Goal: Obtain resource: Obtain resource

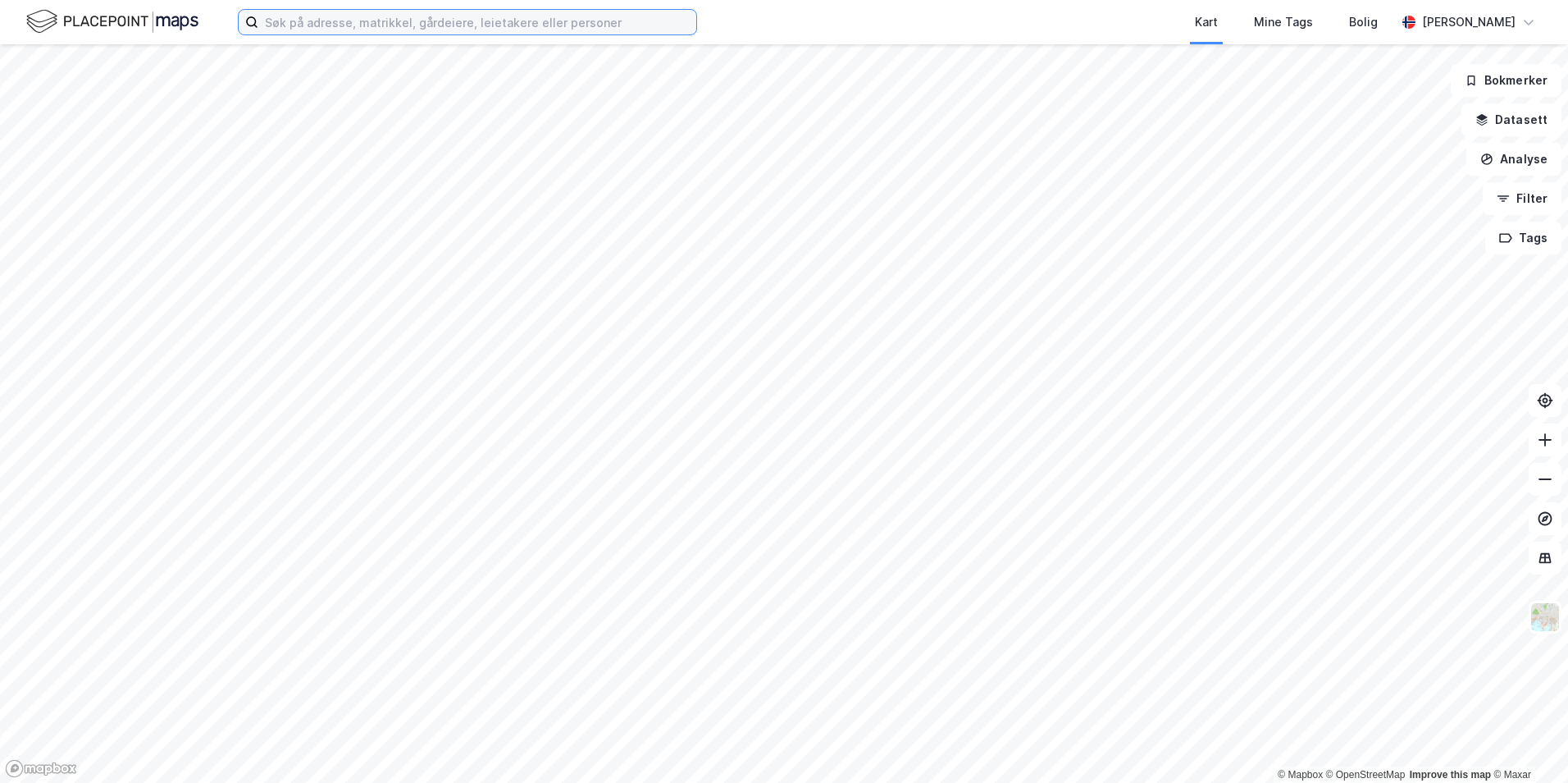
drag, startPoint x: 499, startPoint y: 26, endPoint x: 499, endPoint y: 38, distance: 12.0
click at [499, 33] on input at bounding box center [477, 21] width 438 height 25
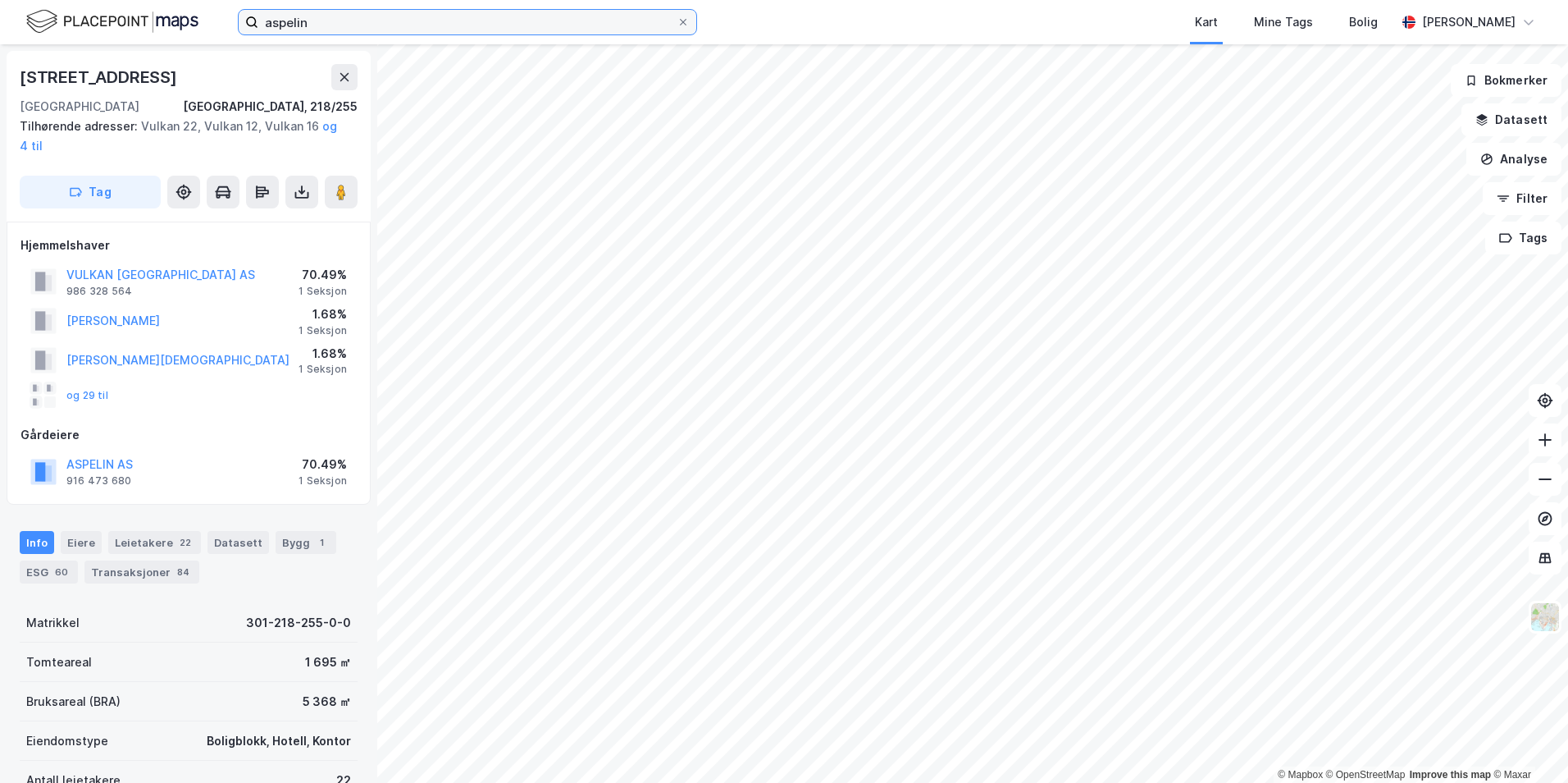
click at [618, 17] on input "aspelin" at bounding box center [467, 21] width 418 height 25
type input "aspelin"
click at [251, 22] on icon at bounding box center [251, 21] width 13 height 13
click at [258, 22] on input "aspelin" at bounding box center [467, 21] width 418 height 25
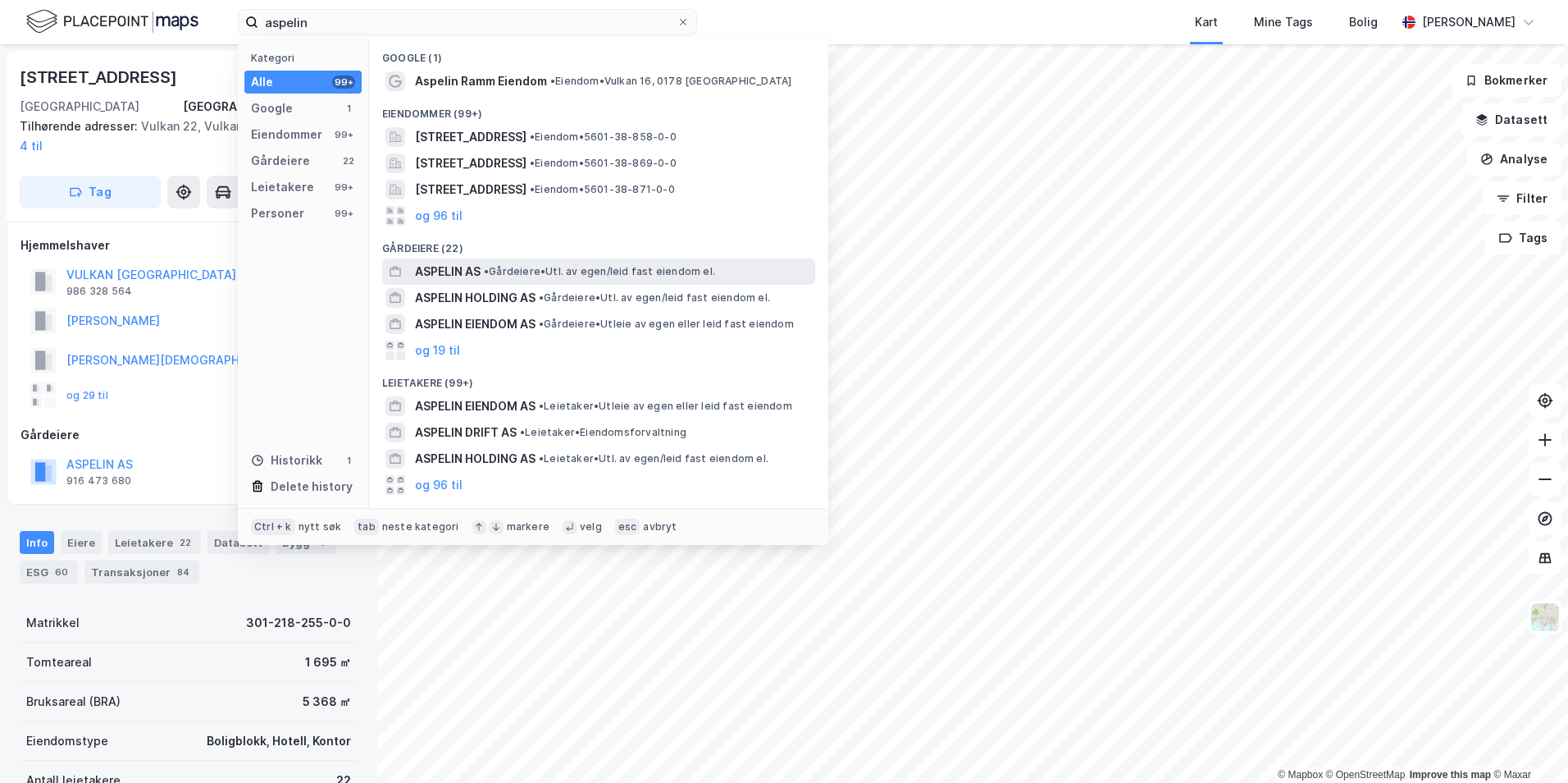
click at [466, 270] on span "ASPELIN AS" at bounding box center [448, 271] width 65 height 20
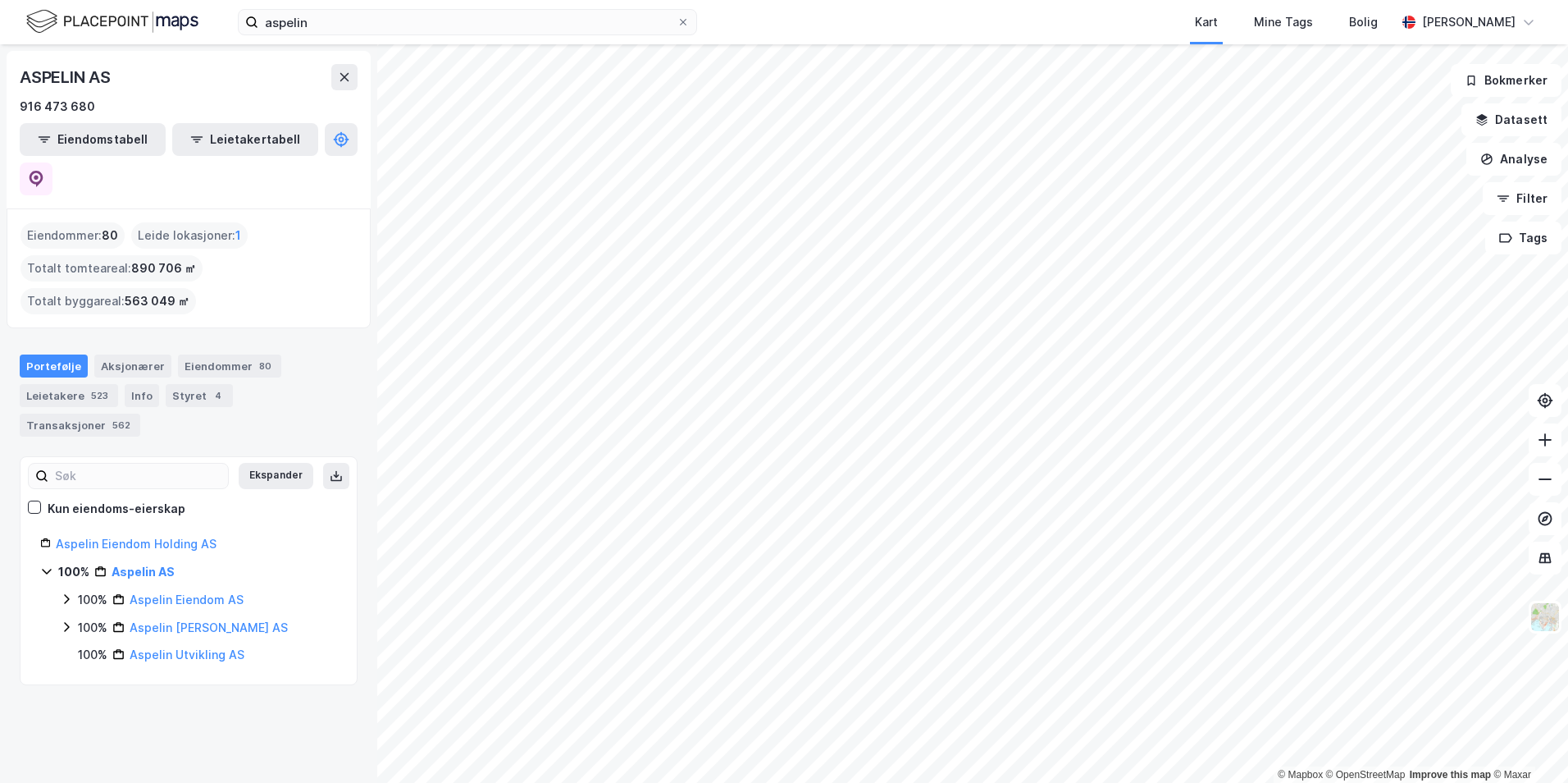
click at [65, 590] on div "100% Aspelin Eiendom AS" at bounding box center [198, 599] width 277 height 20
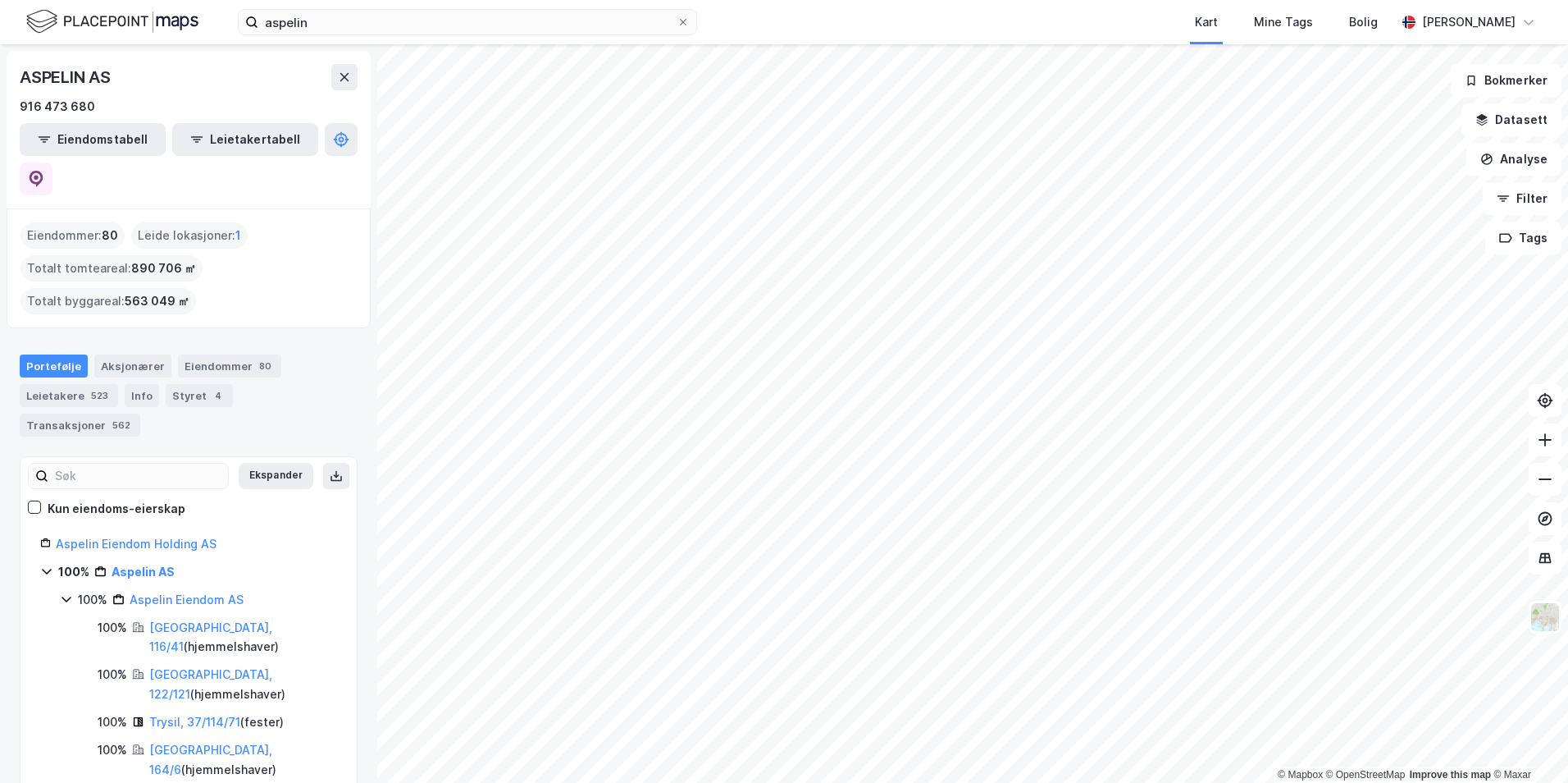
click at [64, 592] on icon at bounding box center [66, 598] width 13 height 13
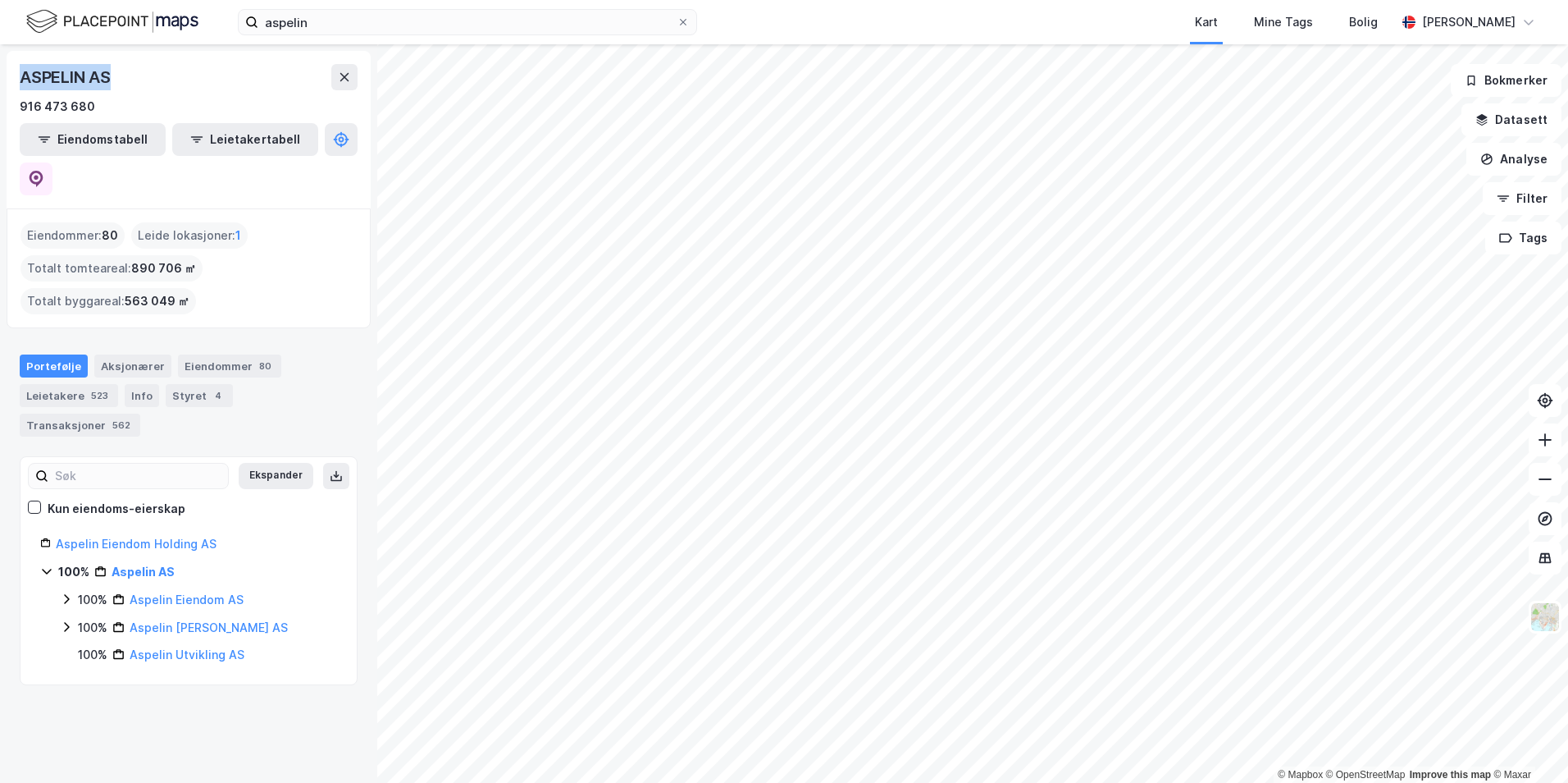
drag, startPoint x: 21, startPoint y: 82, endPoint x: 120, endPoint y: 85, distance: 99.0
click at [120, 85] on div "ASPELIN AS" at bounding box center [189, 77] width 338 height 27
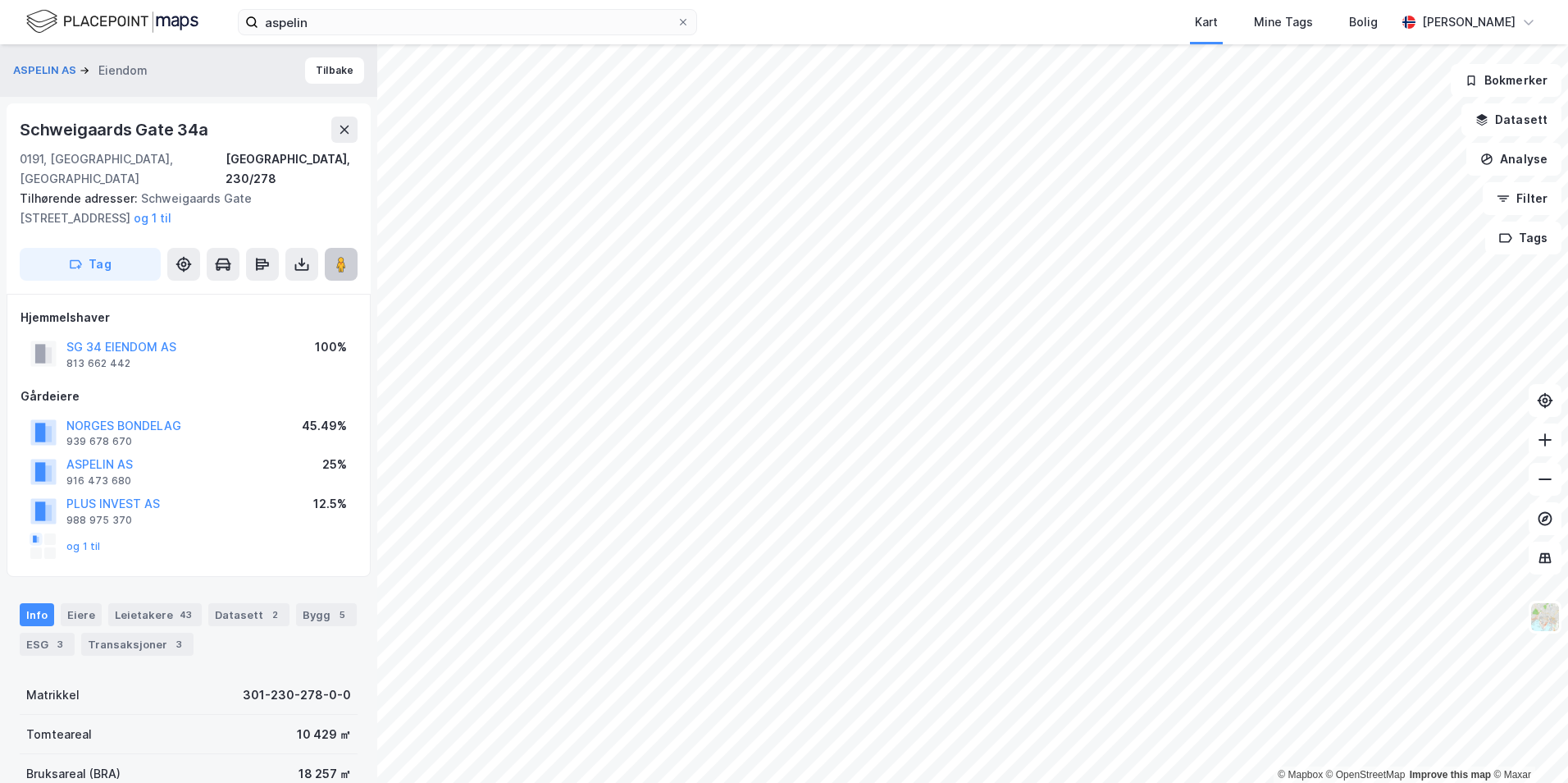
click at [325, 254] on button at bounding box center [341, 264] width 33 height 33
click at [318, 65] on button "Tilbake" at bounding box center [335, 70] width 59 height 27
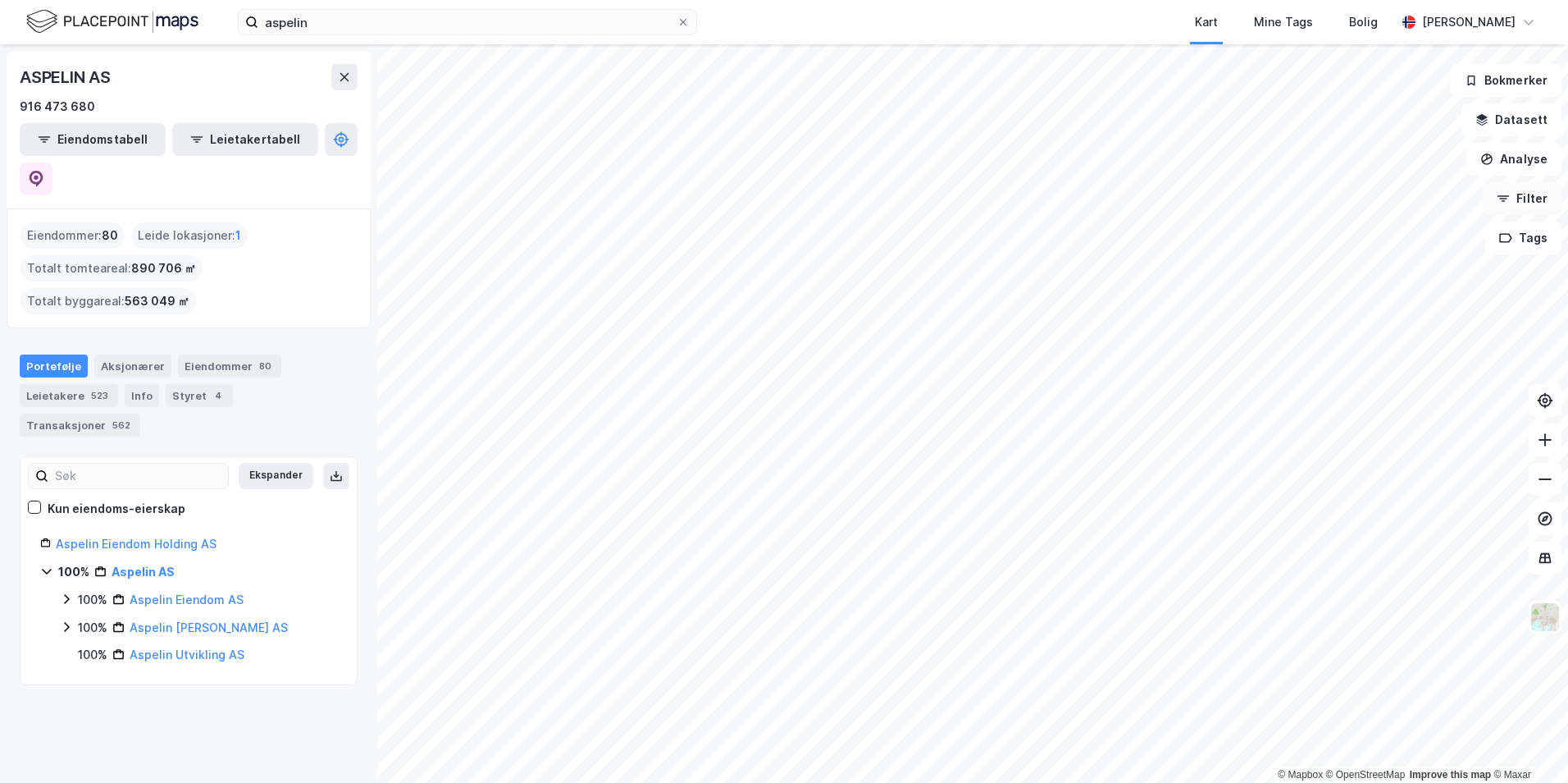
click at [1516, 185] on button "Filter" at bounding box center [1523, 198] width 79 height 33
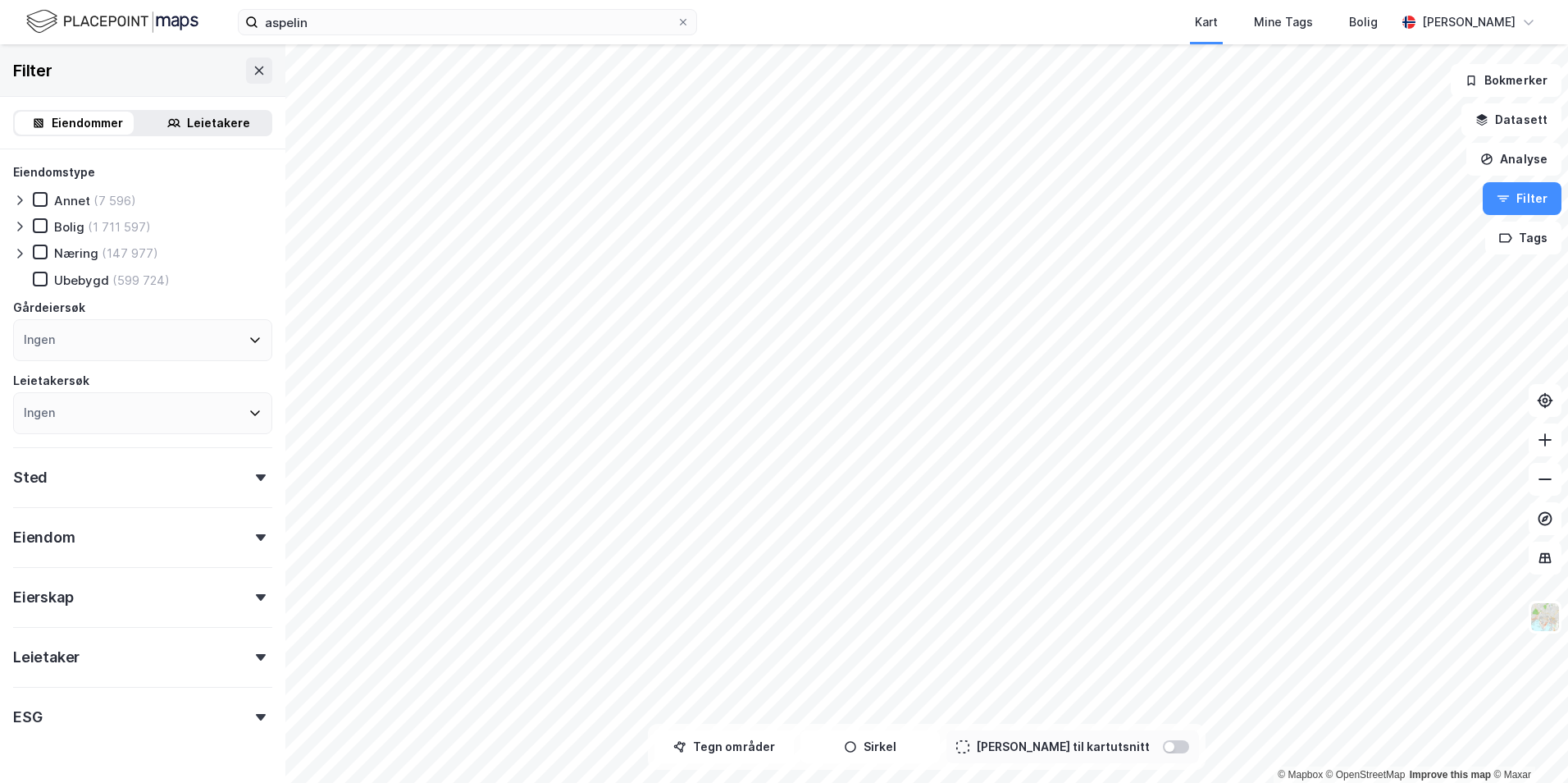
click at [94, 340] on div "Ingen" at bounding box center [142, 340] width 259 height 42
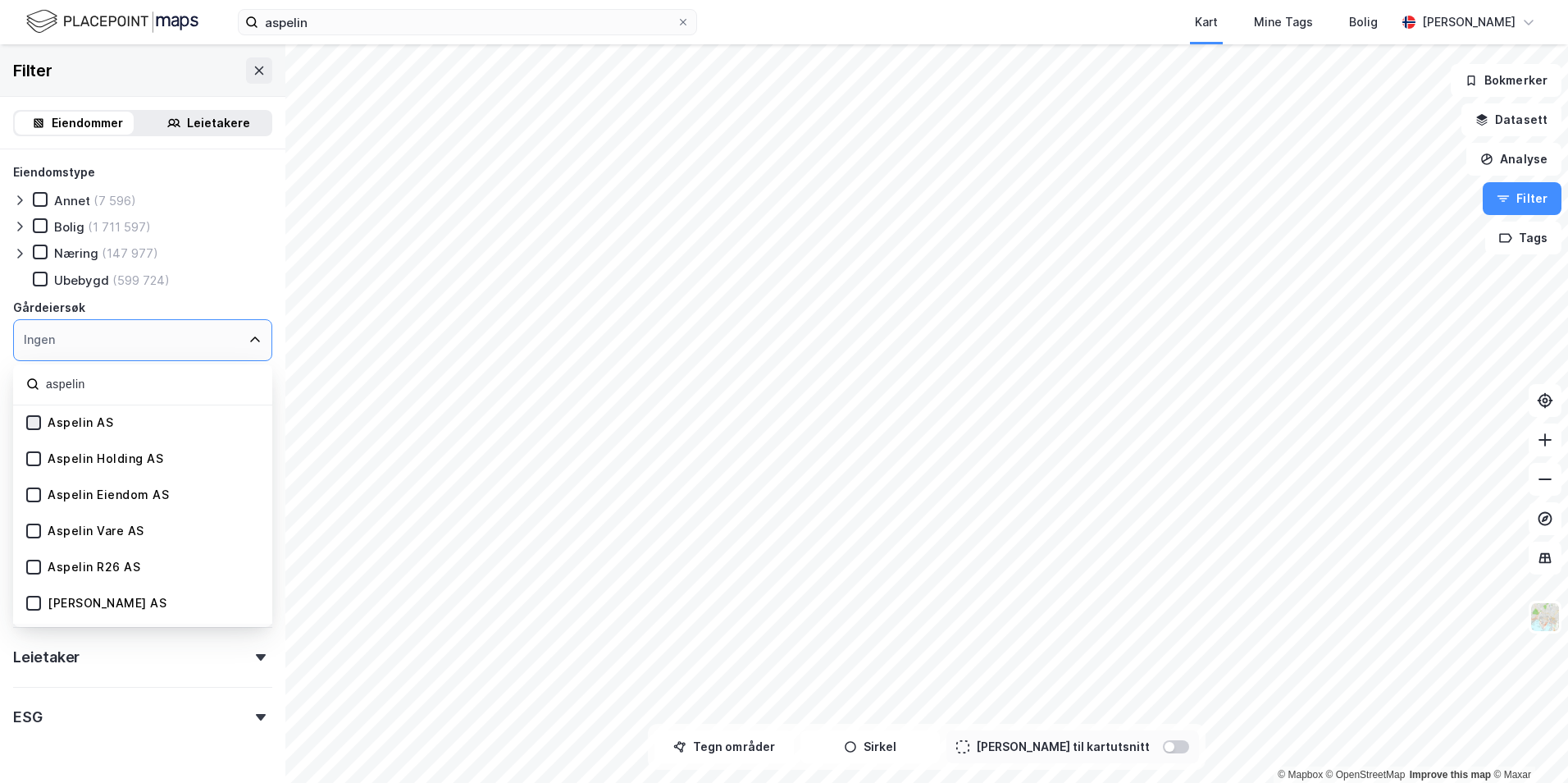
type input "aspelin"
click at [37, 422] on icon at bounding box center [33, 422] width 11 height 11
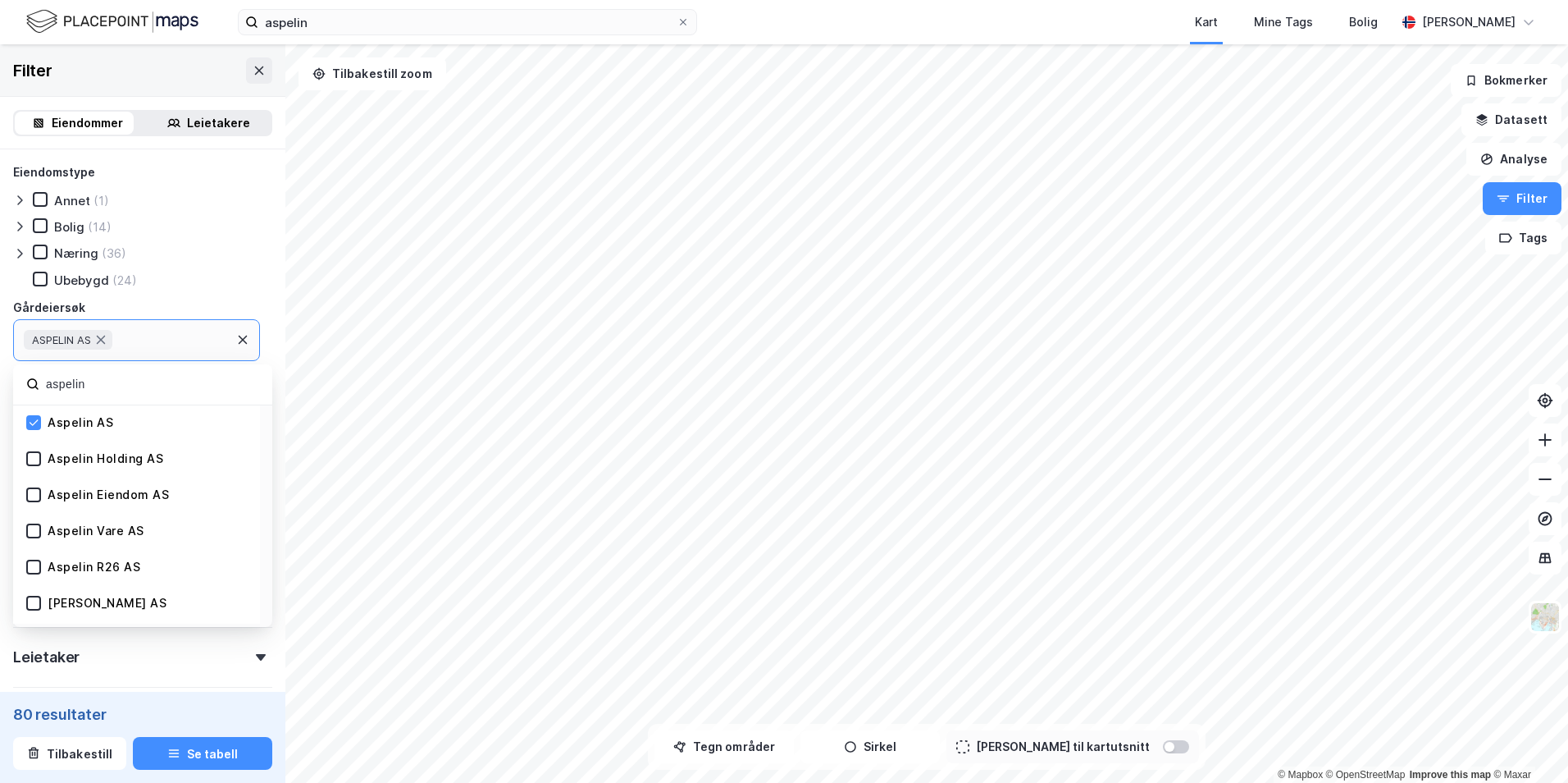
click at [237, 284] on div "Ubebygd (24)" at bounding box center [152, 279] width 239 height 16
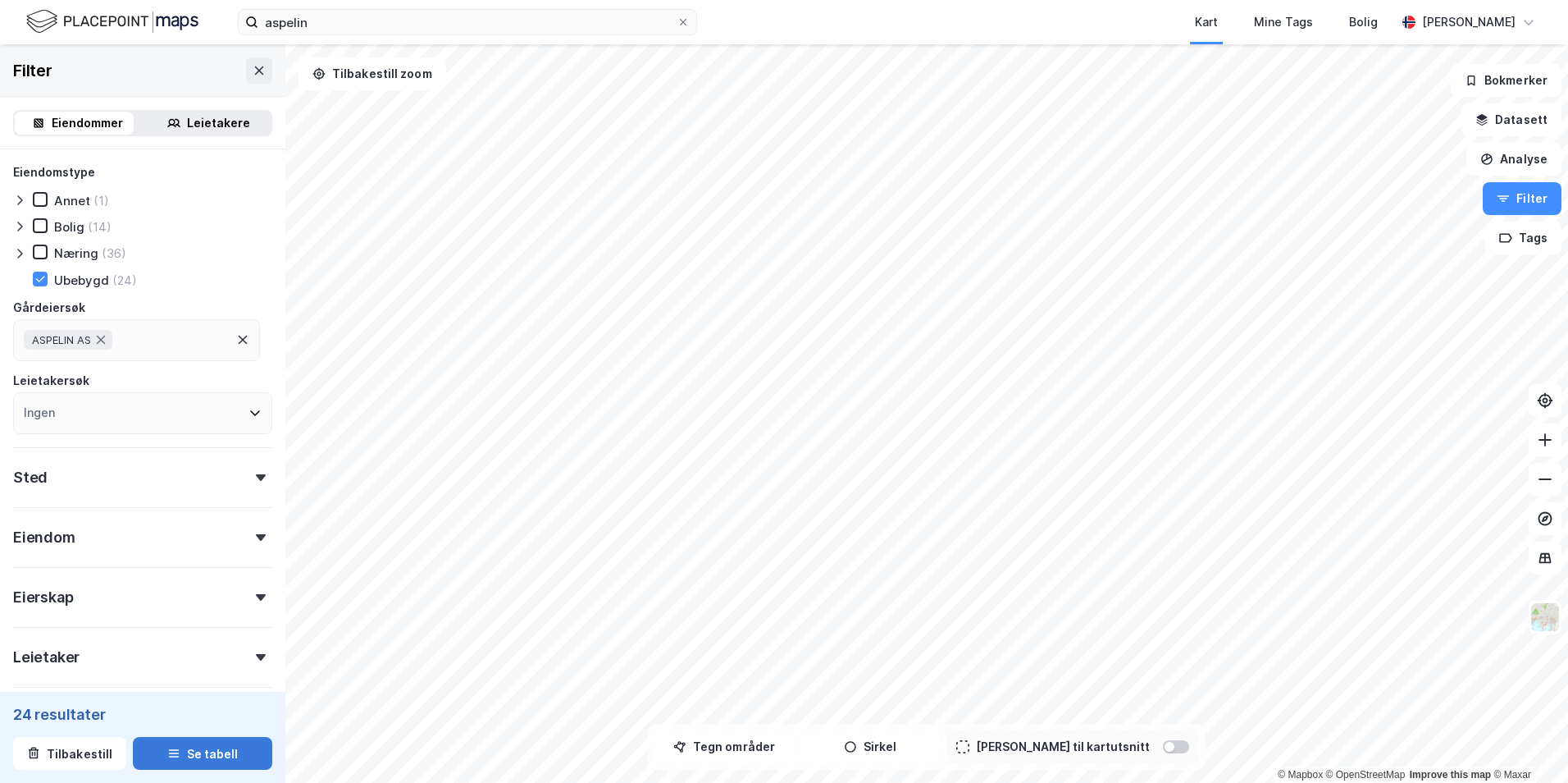
click at [181, 754] on button "Se tabell" at bounding box center [203, 753] width 139 height 33
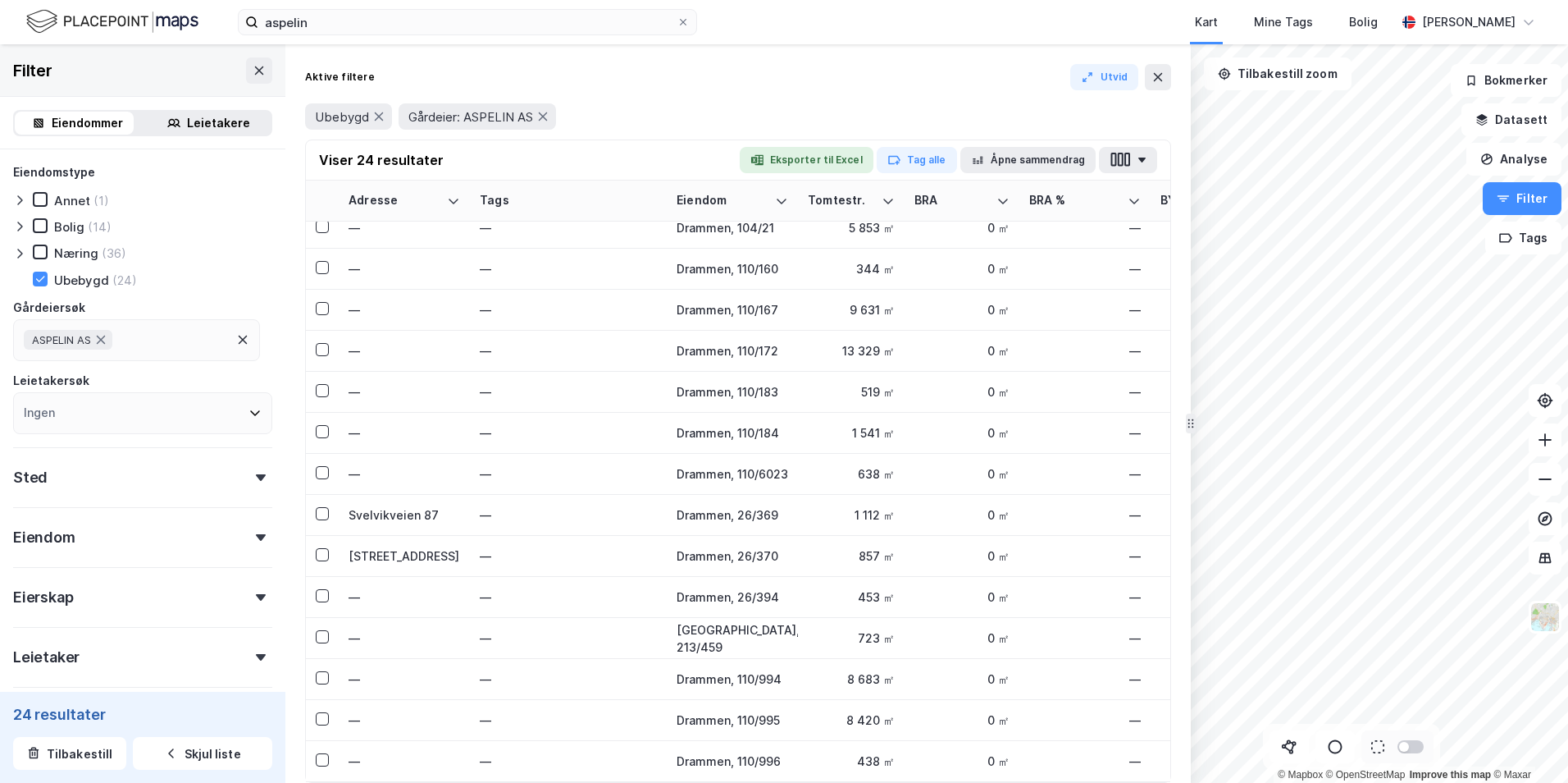
click at [18, 252] on icon at bounding box center [19, 253] width 13 height 13
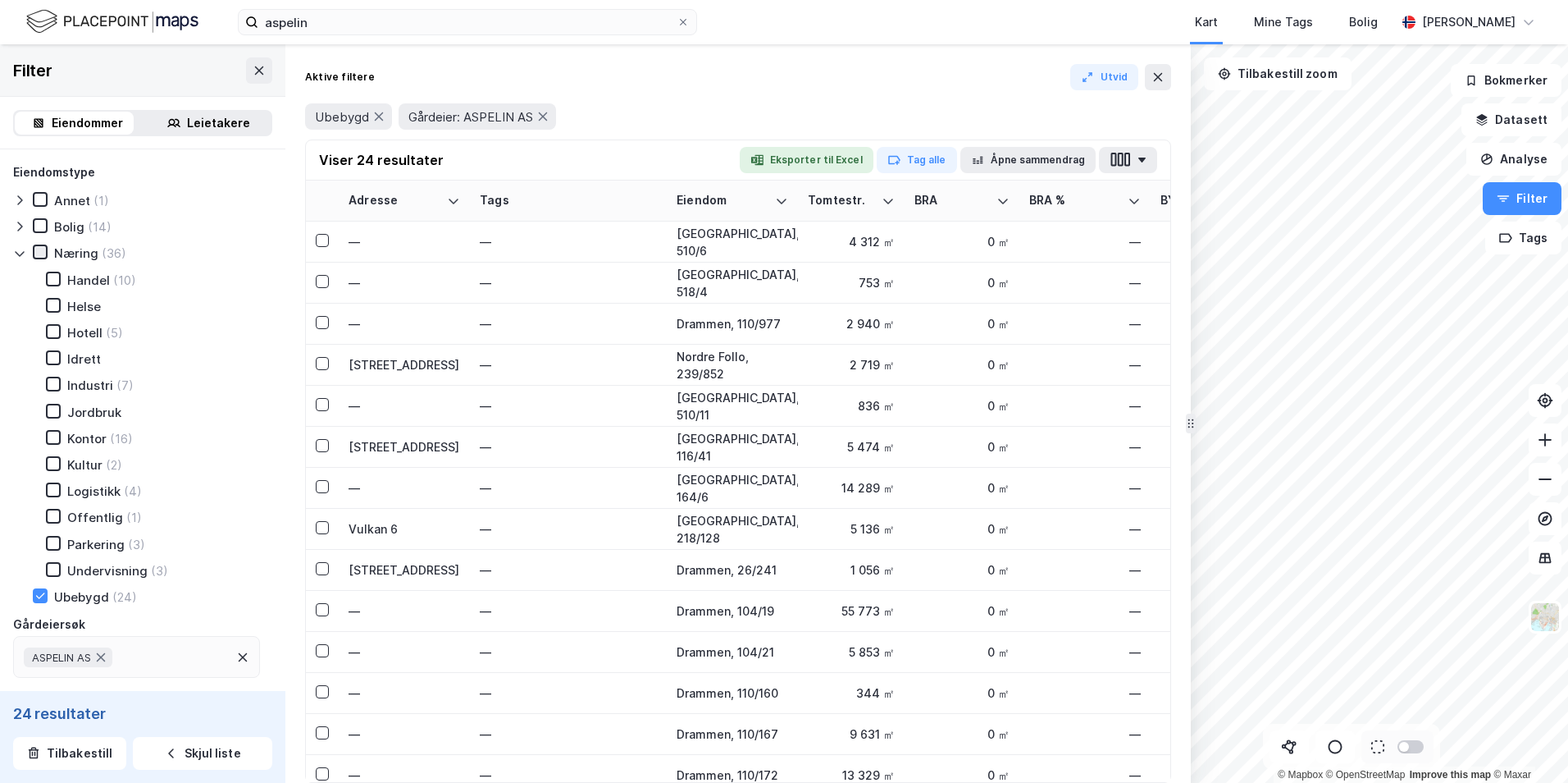
click at [39, 254] on icon at bounding box center [40, 252] width 9 height 6
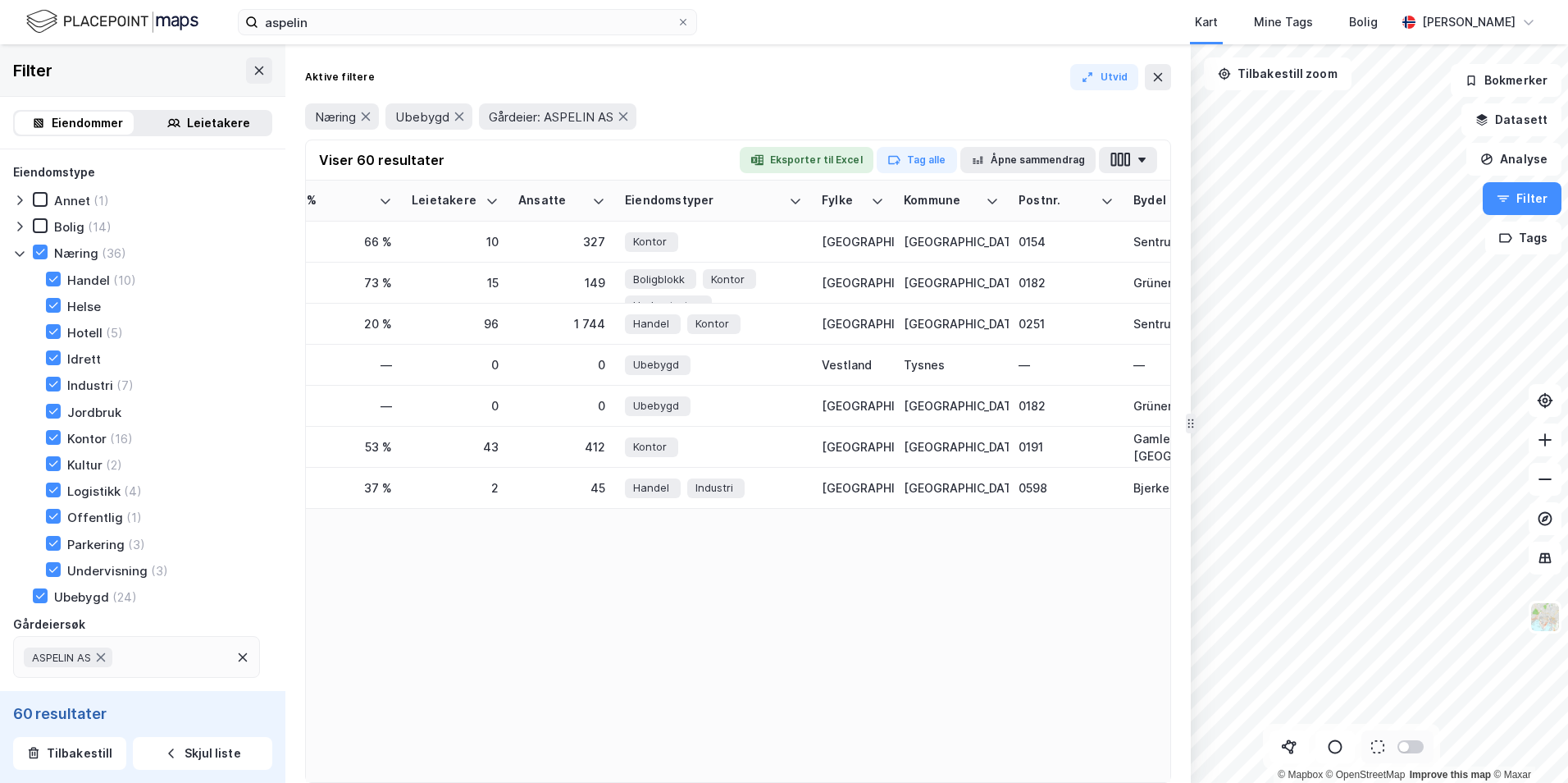
scroll to position [0, 995]
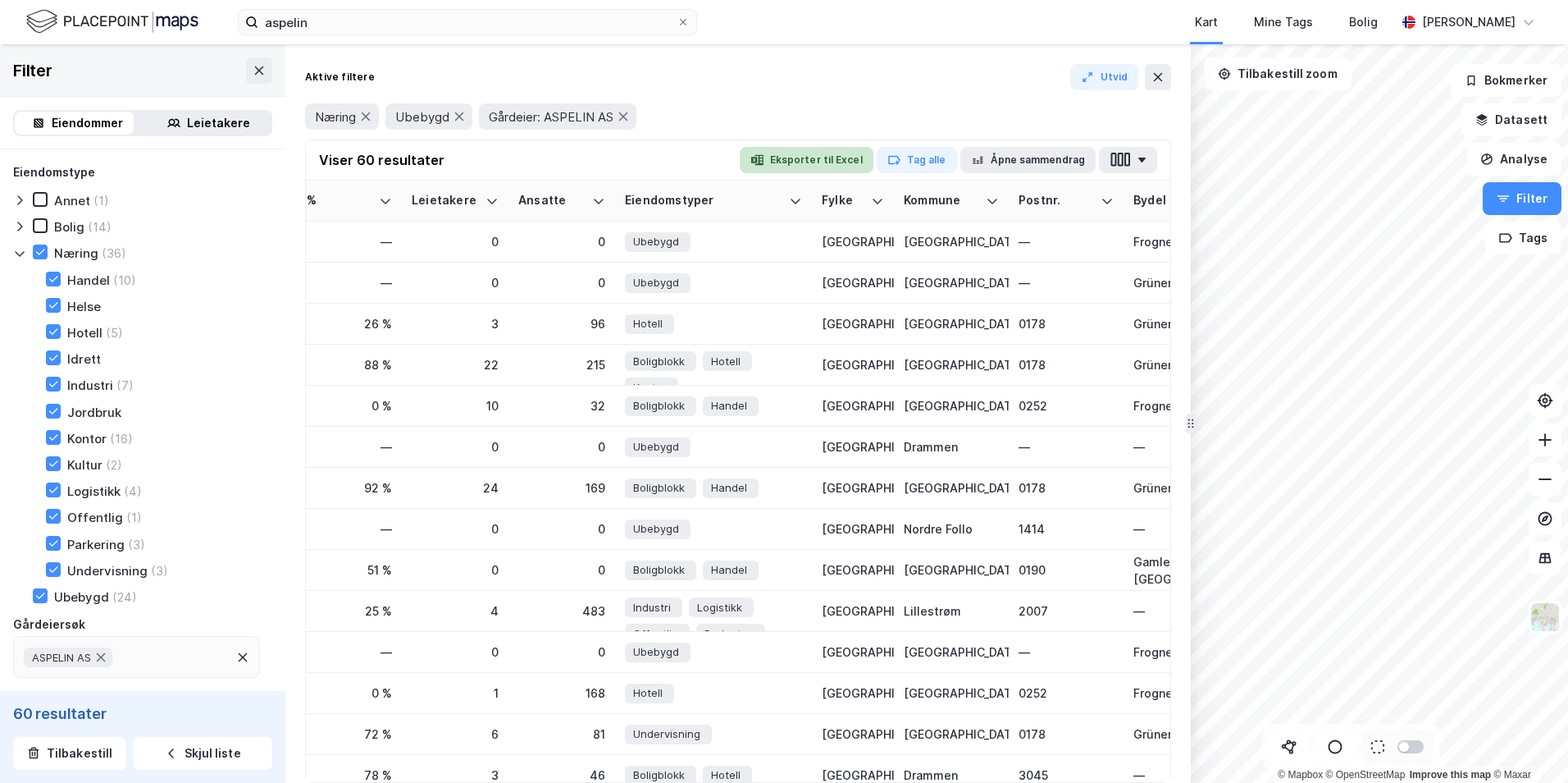
click at [790, 153] on button "Eksporter til Excel" at bounding box center [807, 160] width 134 height 27
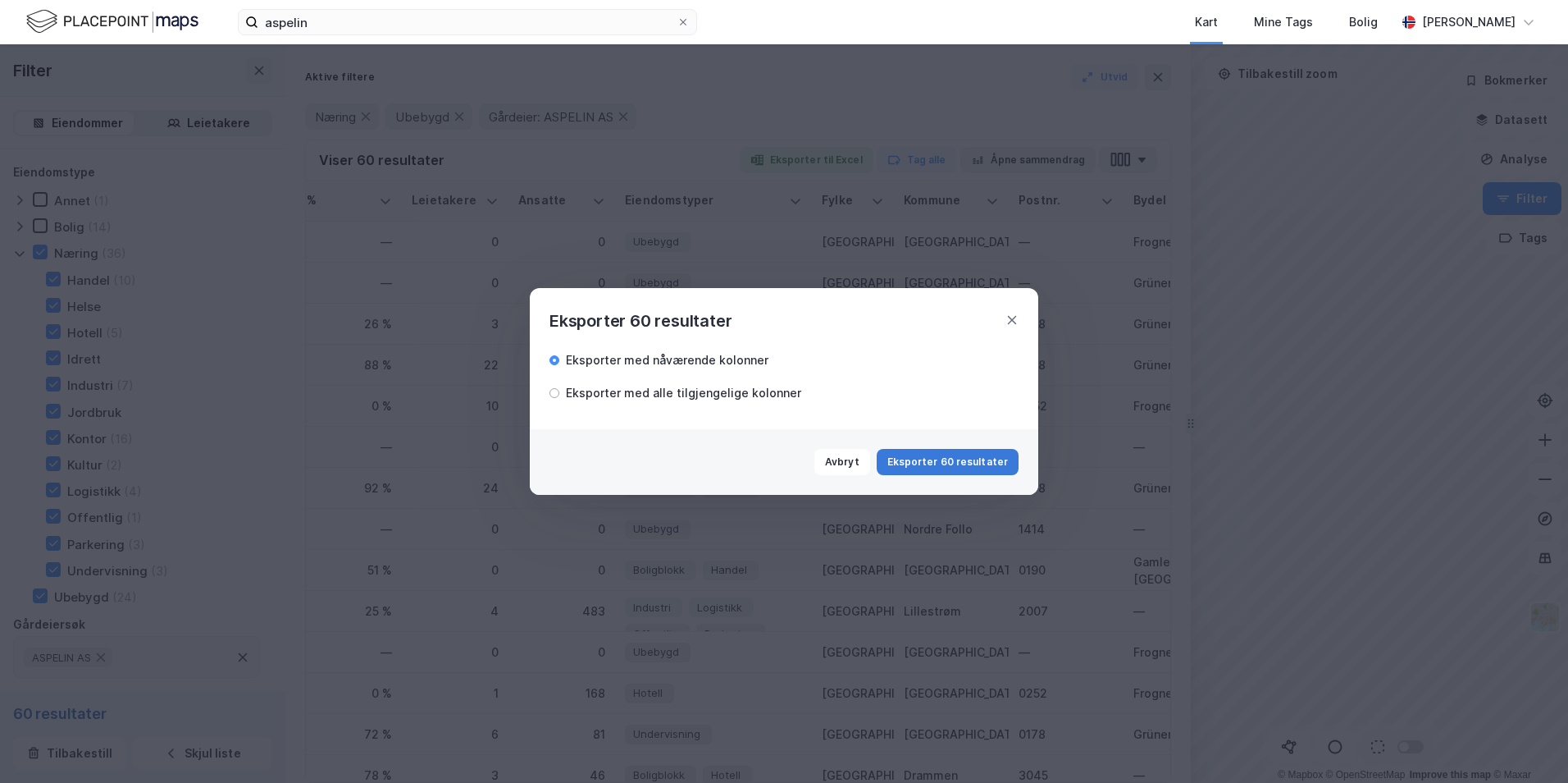
click at [936, 464] on button "Eksporter 60 resultater" at bounding box center [947, 462] width 142 height 27
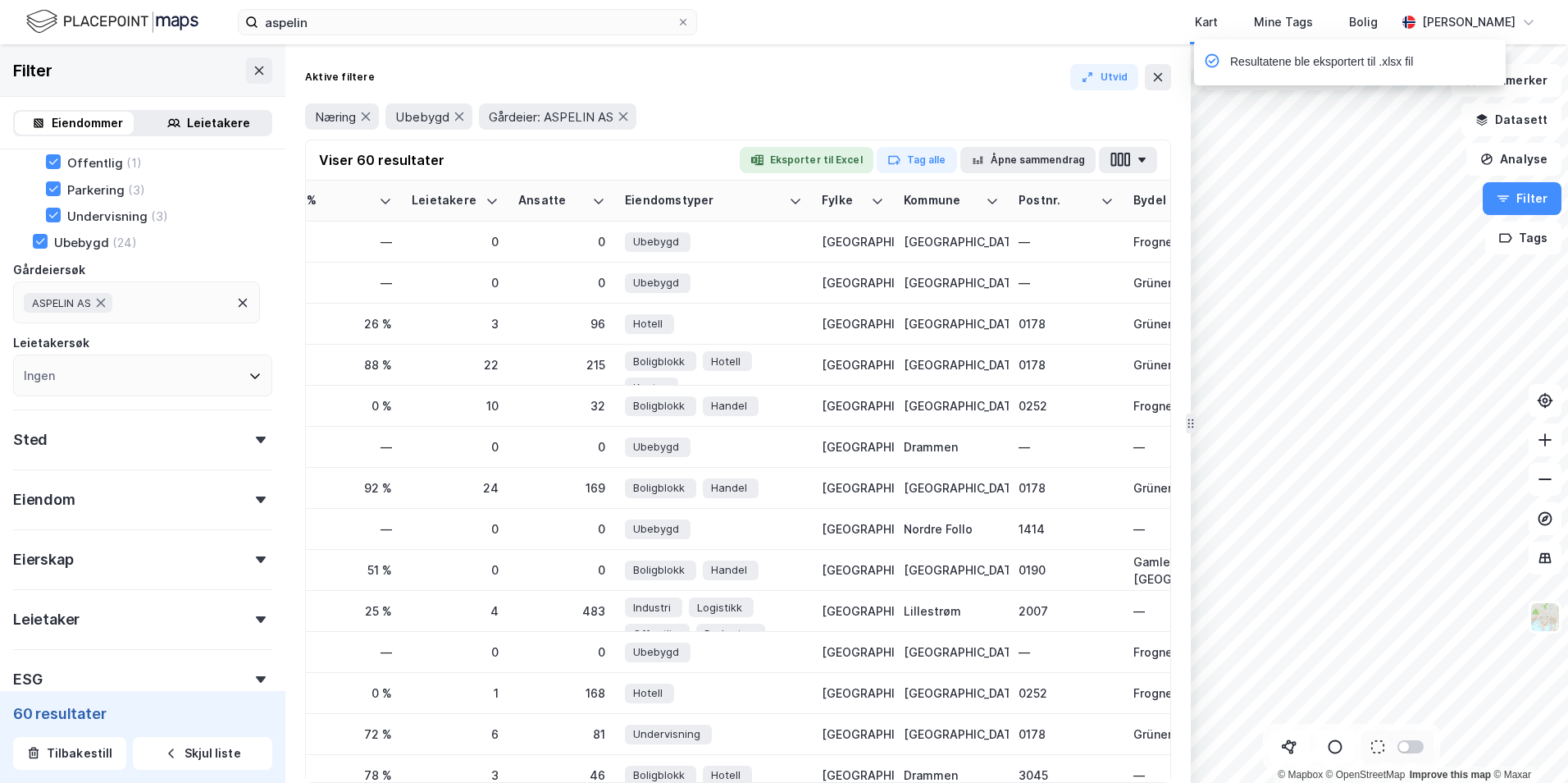
scroll to position [455, 0]
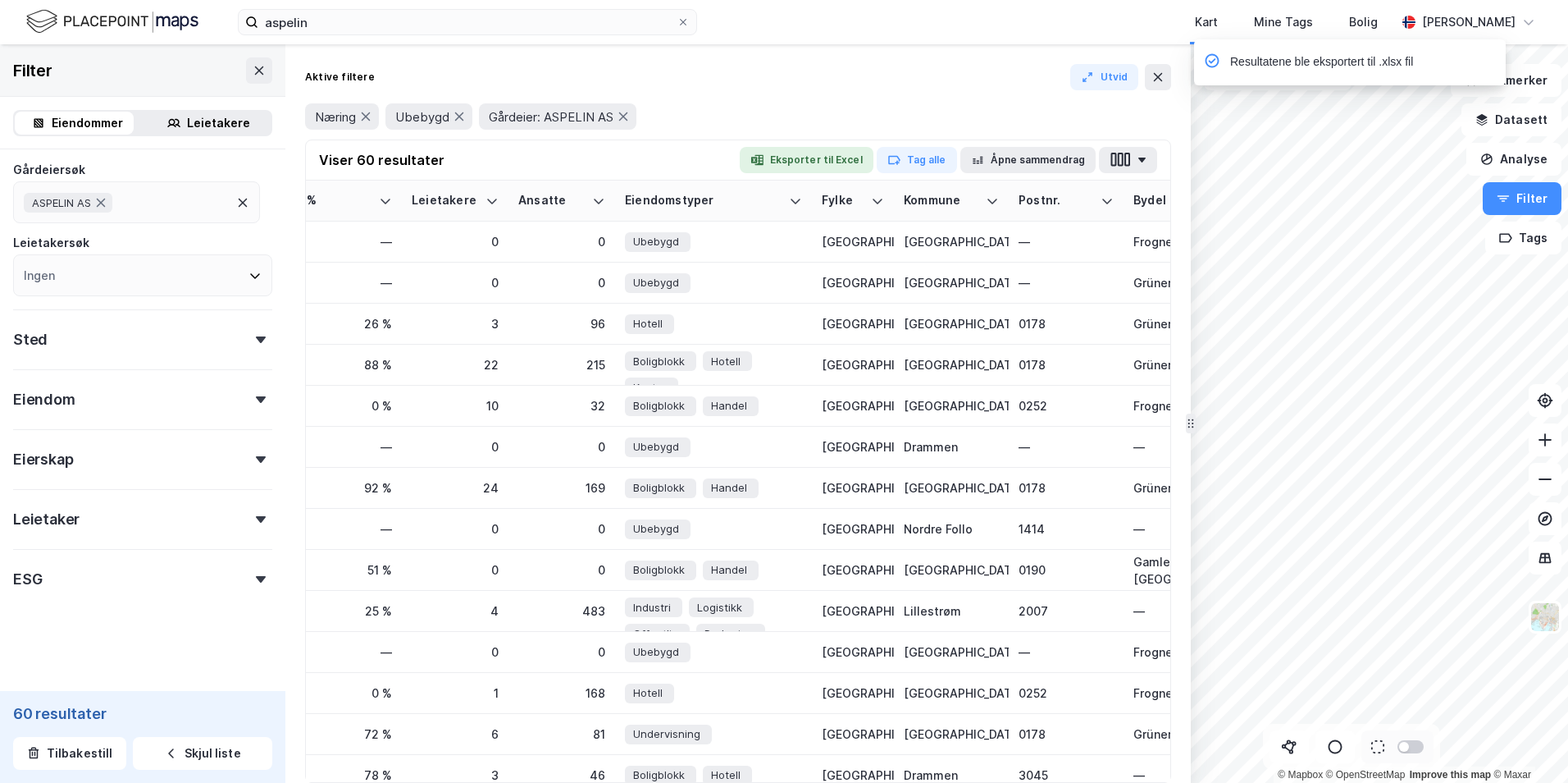
click at [149, 575] on div "ESG" at bounding box center [142, 572] width 259 height 46
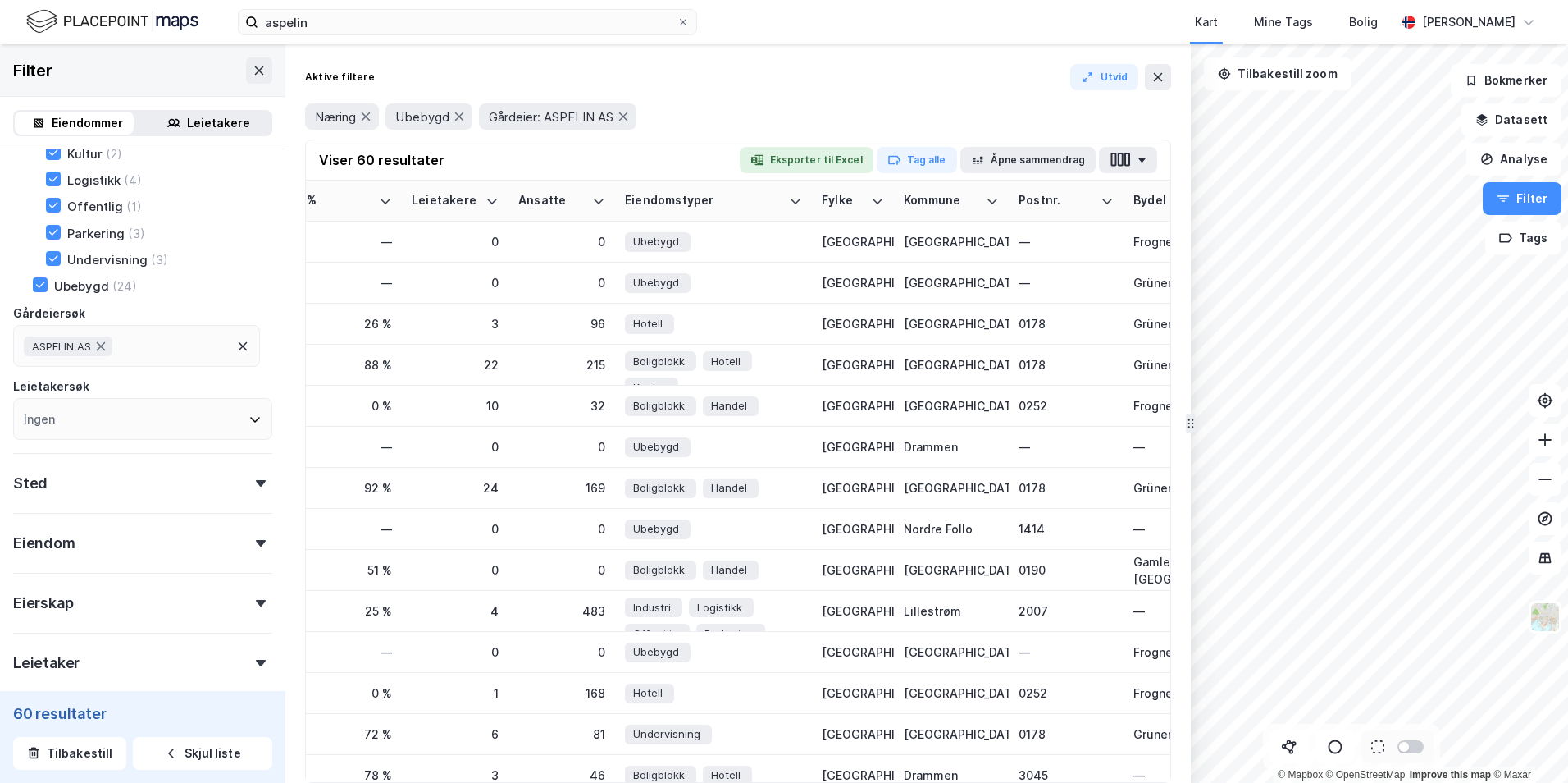
scroll to position [401, 0]
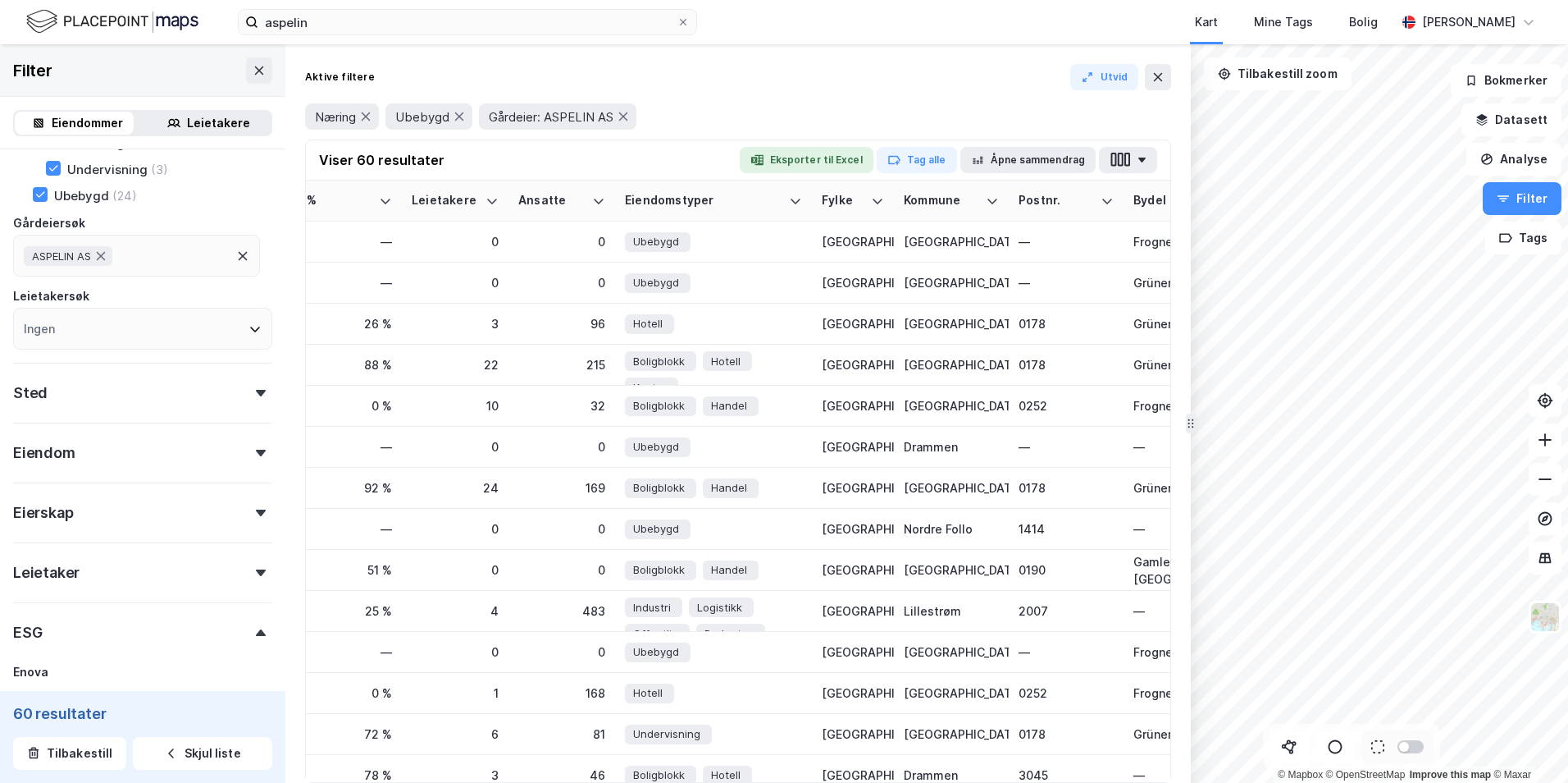
click at [214, 396] on div "Sted" at bounding box center [142, 385] width 259 height 46
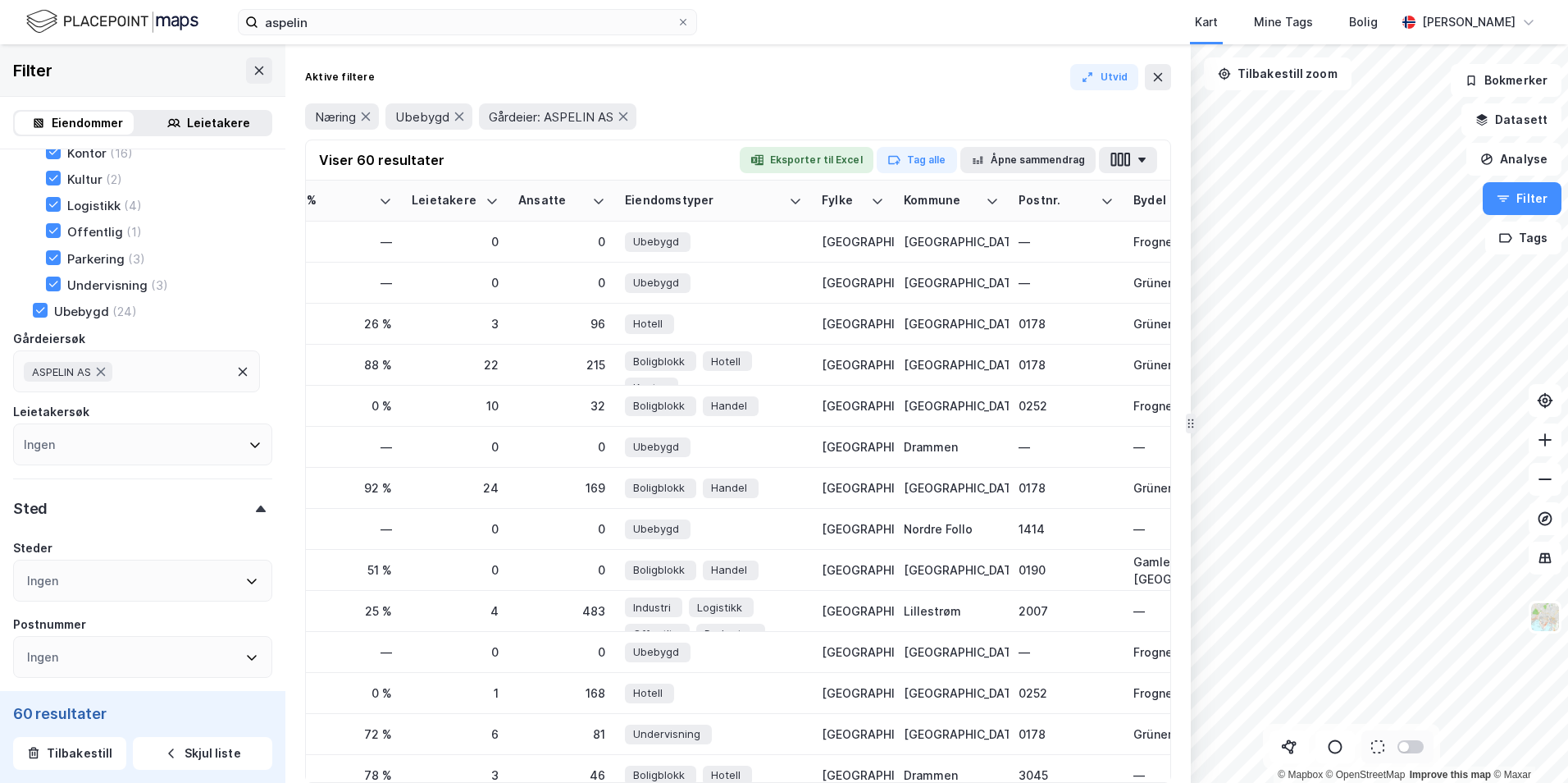
scroll to position [0, 0]
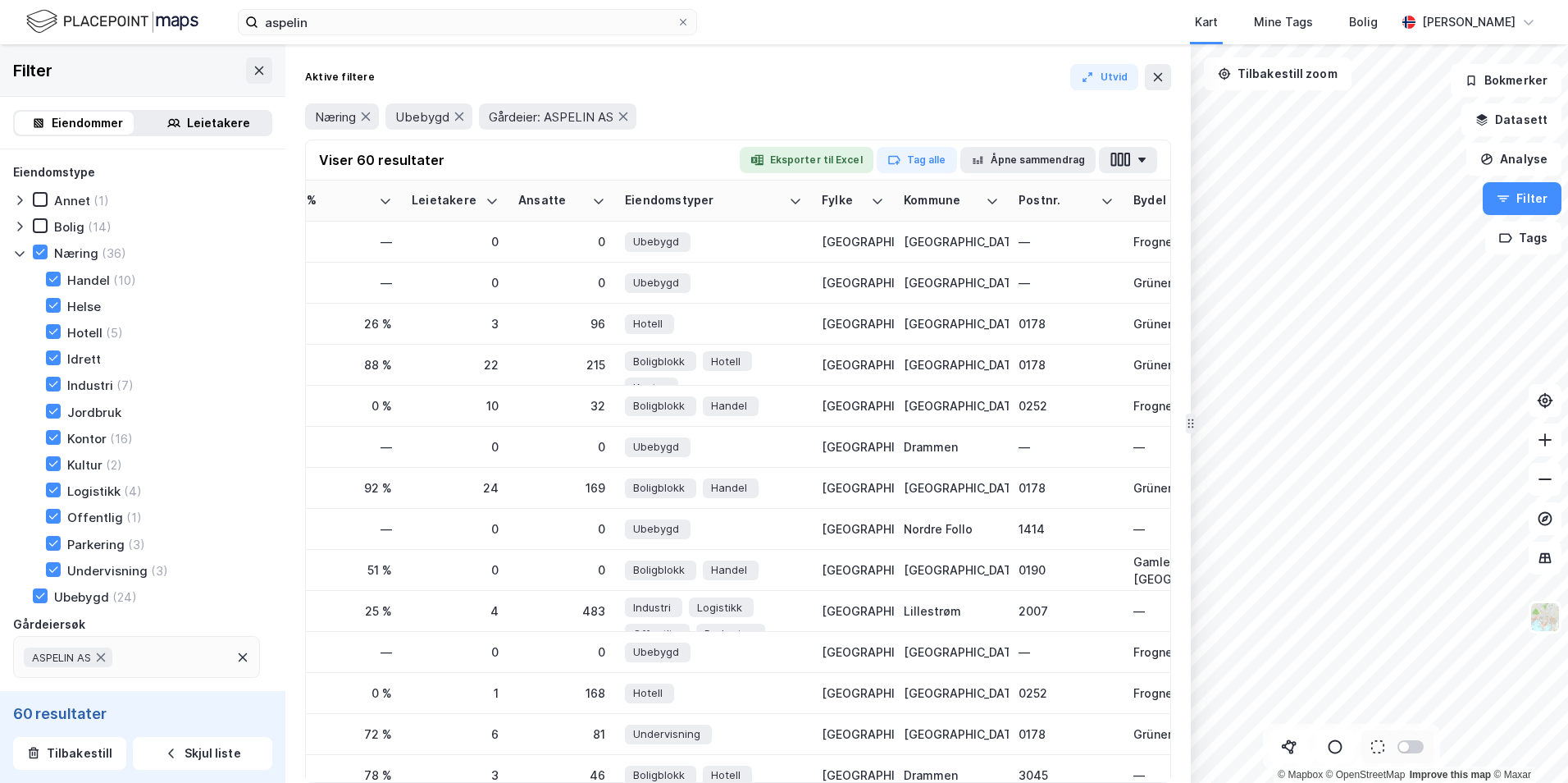
click at [196, 121] on div "Leietakere" at bounding box center [219, 123] width 64 height 20
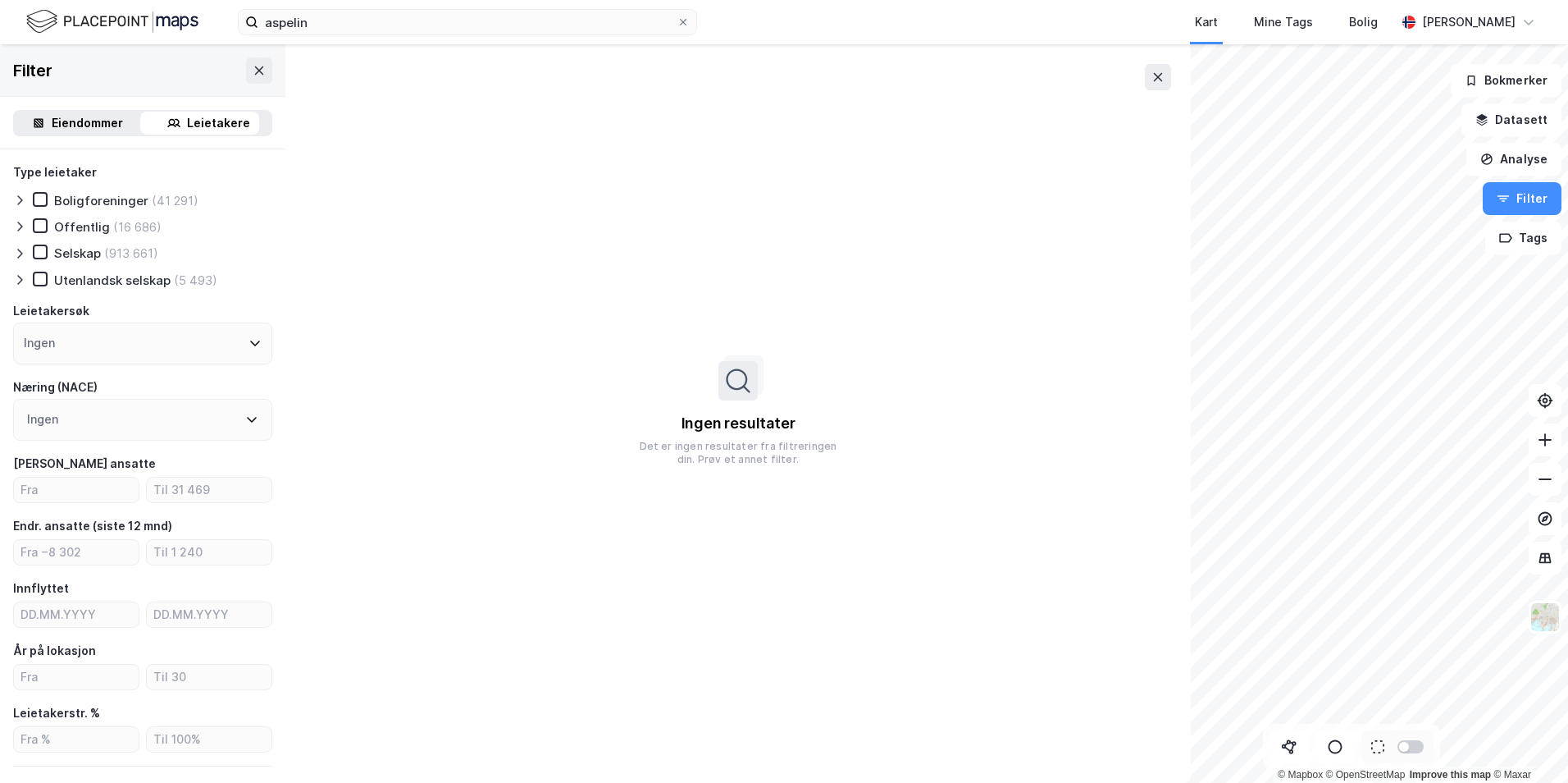
click at [84, 121] on div "Eiendommer" at bounding box center [87, 123] width 71 height 20
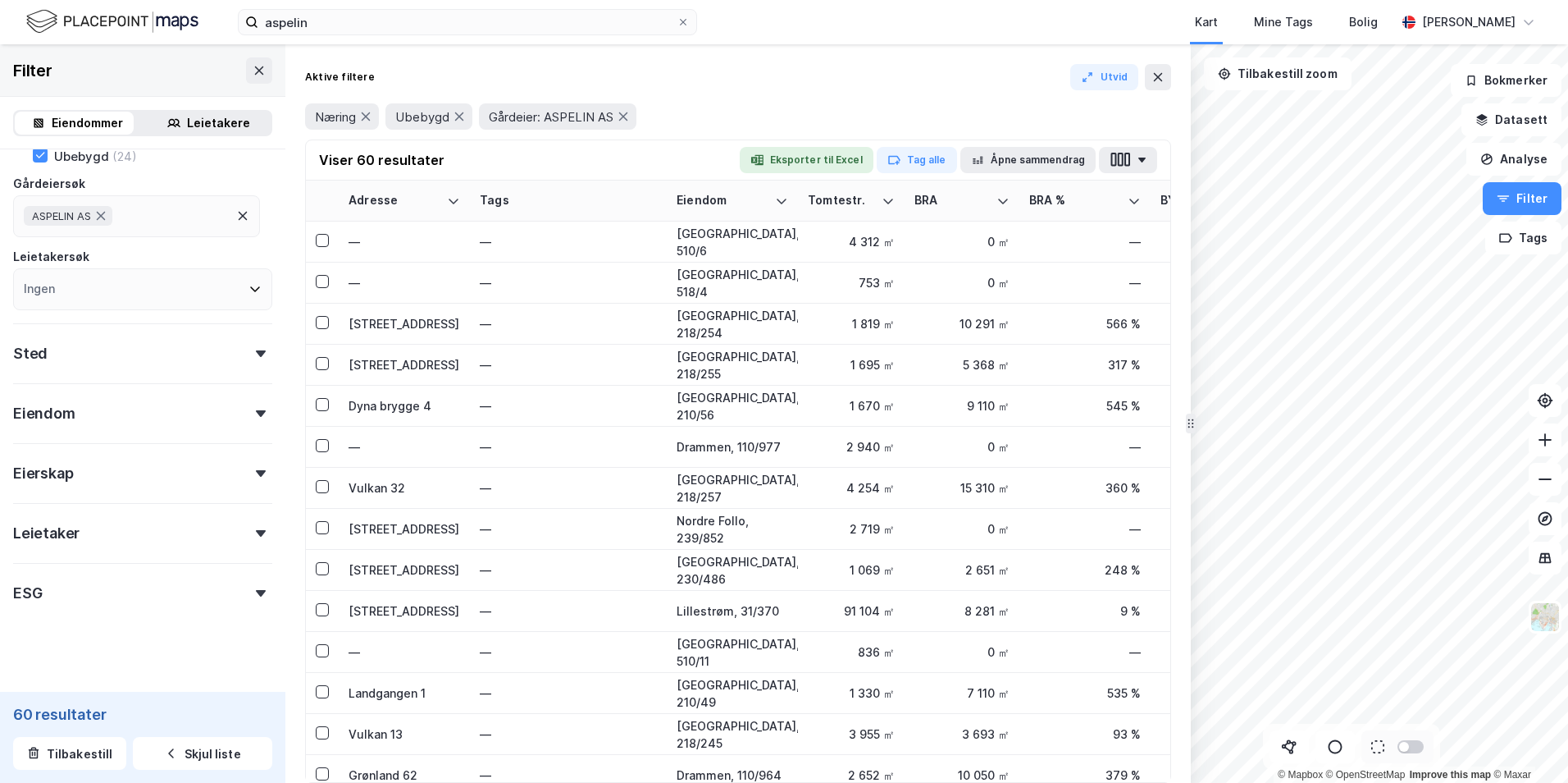
scroll to position [137, 0]
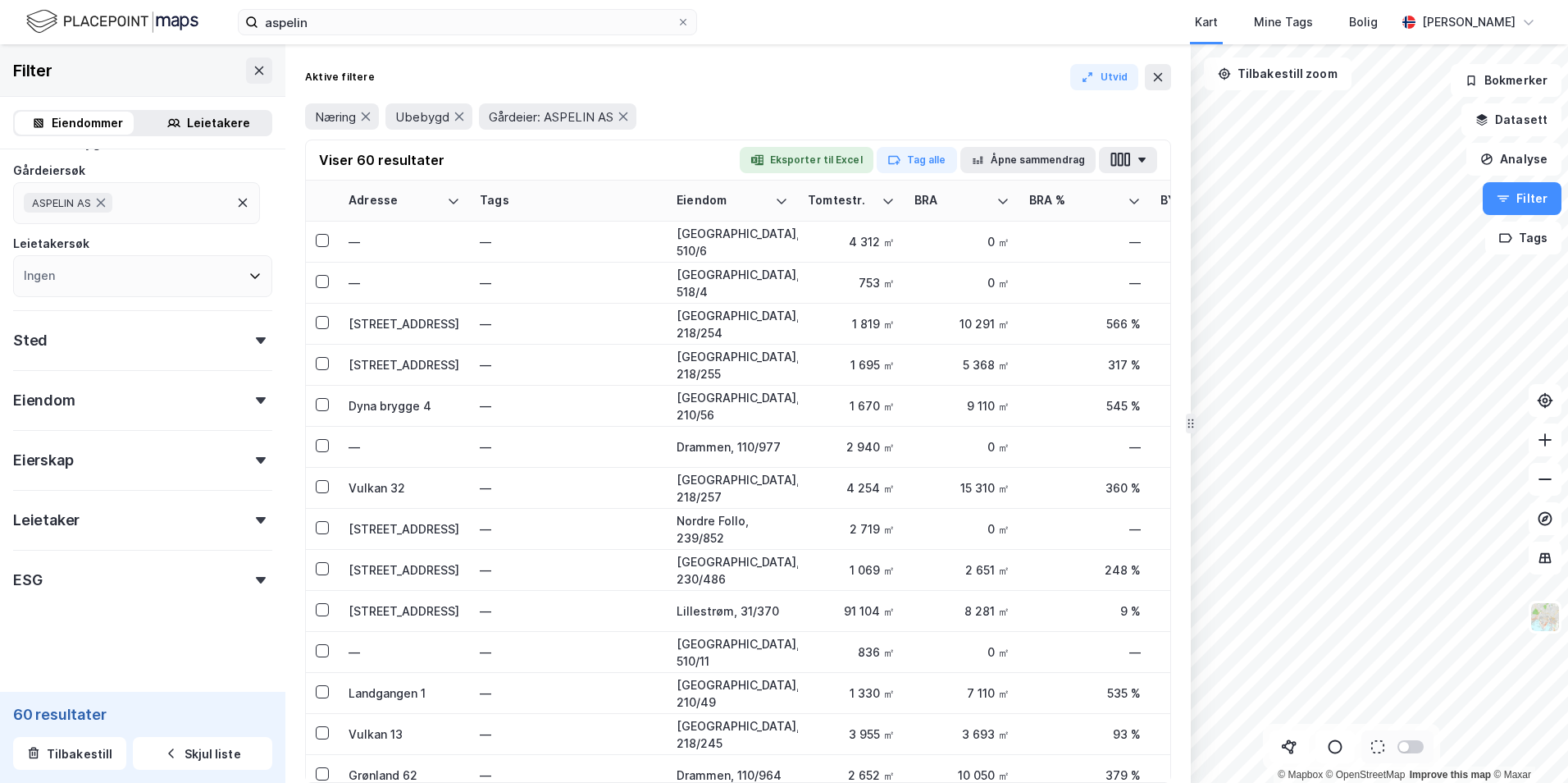
click at [103, 405] on div "Eiendom" at bounding box center [142, 393] width 259 height 46
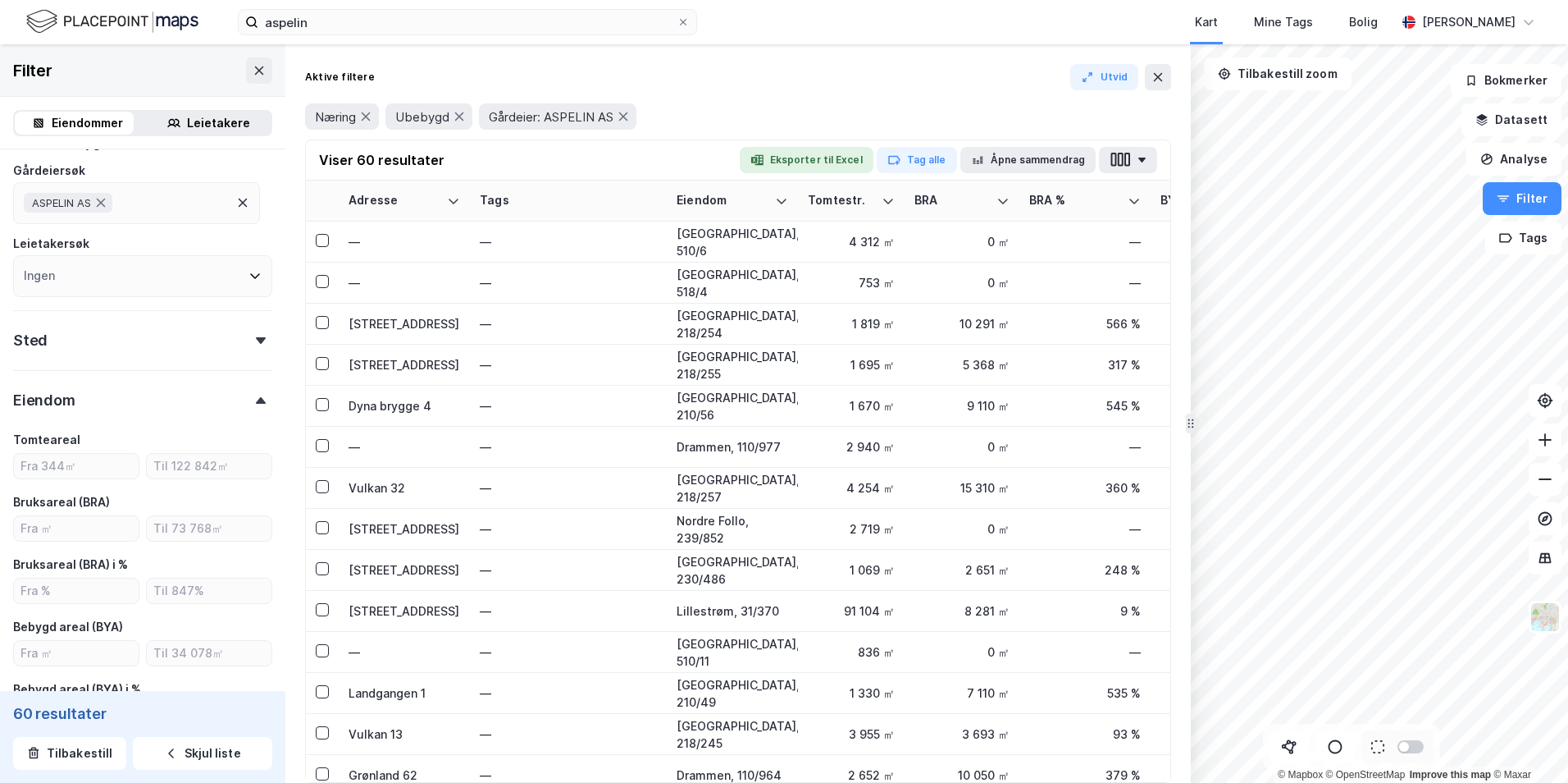
click at [191, 403] on div "Eiendom" at bounding box center [142, 393] width 259 height 46
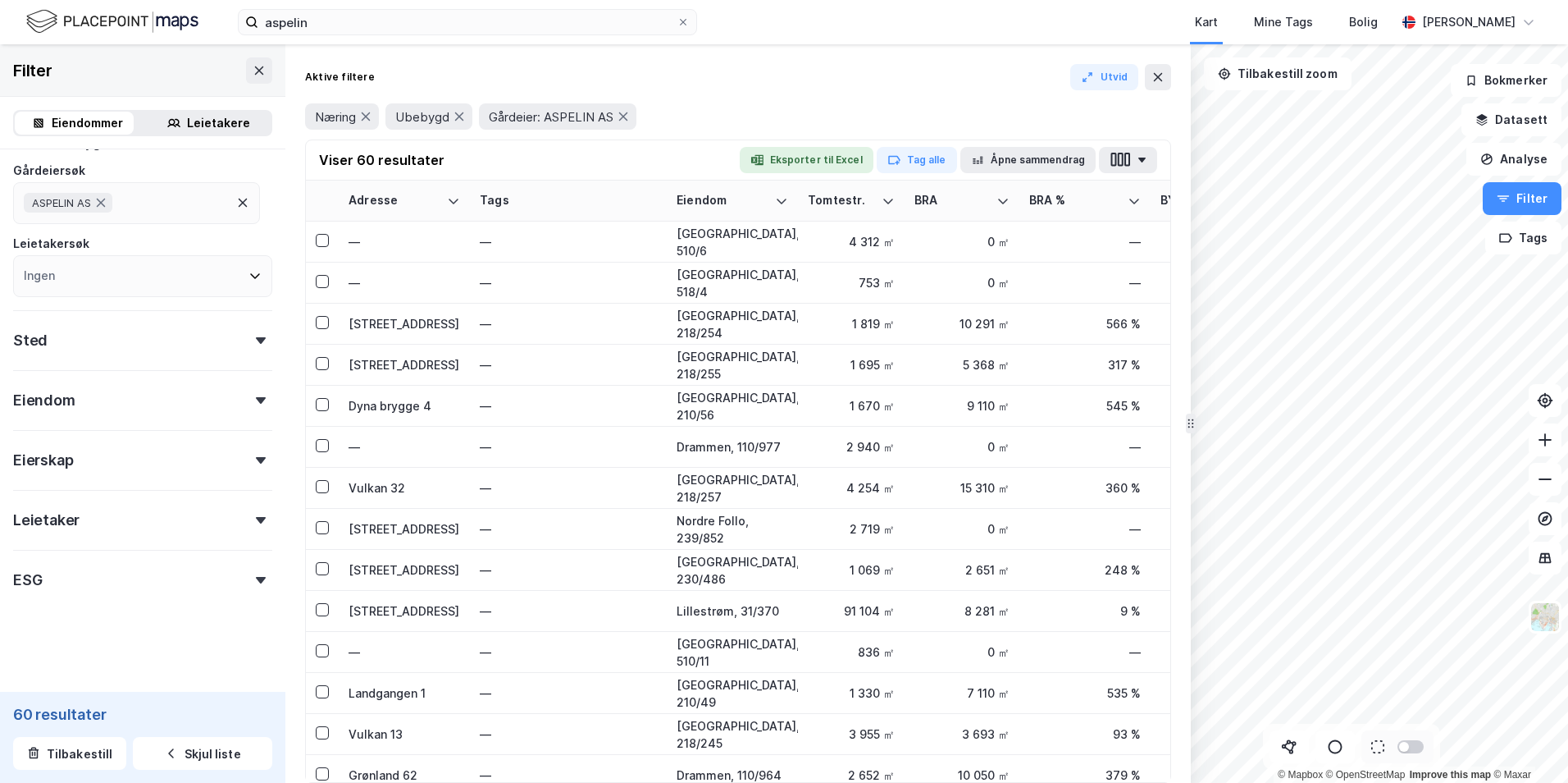
click at [112, 582] on div "ESG" at bounding box center [142, 573] width 259 height 46
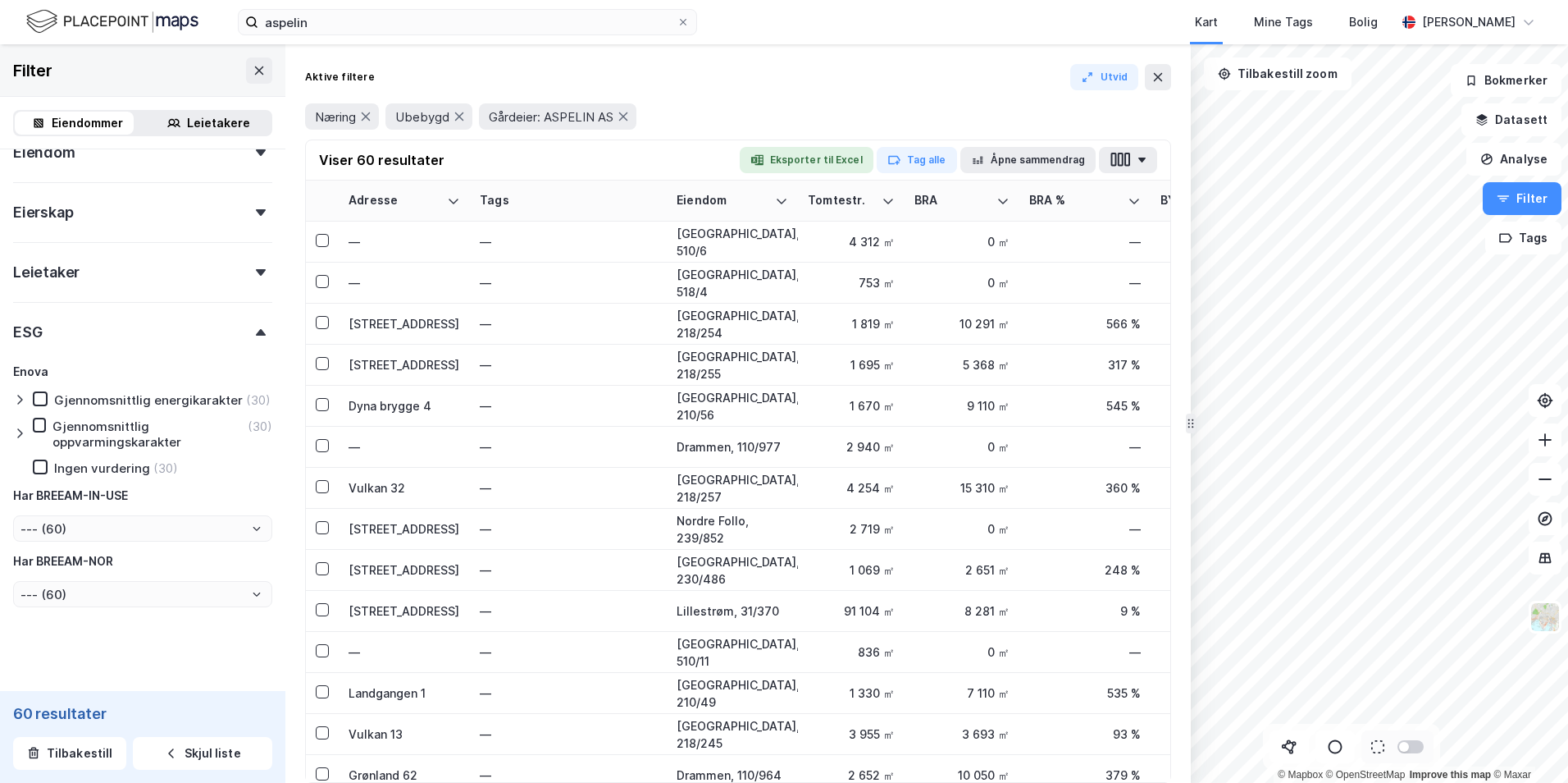
scroll to position [412, 0]
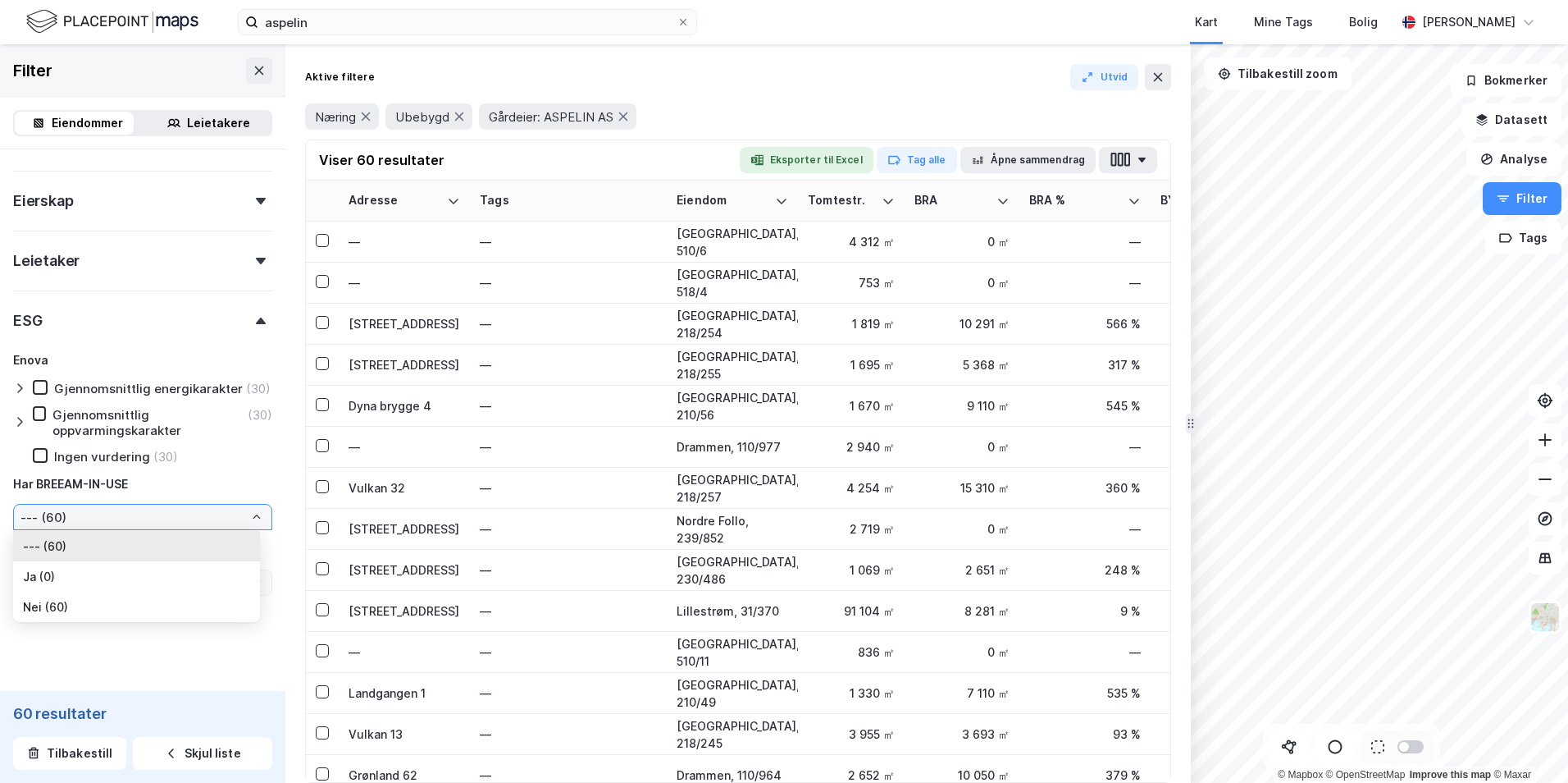
click at [179, 513] on input "--- (60)" at bounding box center [142, 517] width 257 height 25
drag, startPoint x: 179, startPoint y: 513, endPoint x: 116, endPoint y: 489, distance: 67.4
click at [117, 492] on div "Har BREEAM-IN-USE" at bounding box center [70, 483] width 115 height 20
drag, startPoint x: 34, startPoint y: 483, endPoint x: 124, endPoint y: 470, distance: 90.9
click at [124, 470] on div "[PERSON_NAME] energikarakter (30) Gjennomsnittlig oppvarmingskarakter (30) Inge…" at bounding box center [142, 473] width 259 height 246
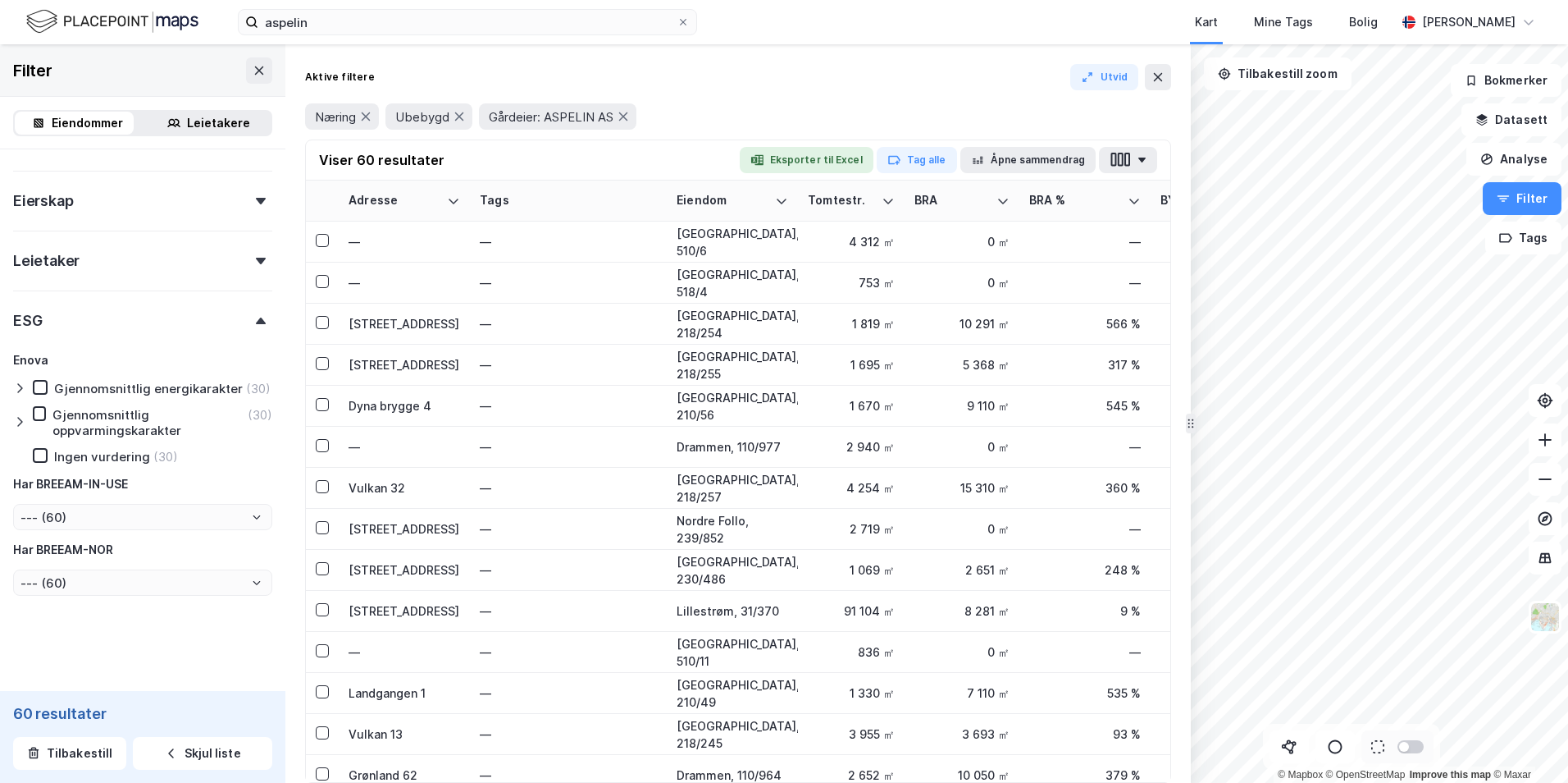
drag, startPoint x: 124, startPoint y: 470, endPoint x: 150, endPoint y: 473, distance: 26.2
click at [150, 473] on div "[PERSON_NAME] energikarakter (30) Gjennomsnittlig oppvarmingskarakter (30) Inge…" at bounding box center [142, 473] width 259 height 246
click at [15, 419] on icon at bounding box center [19, 422] width 13 height 13
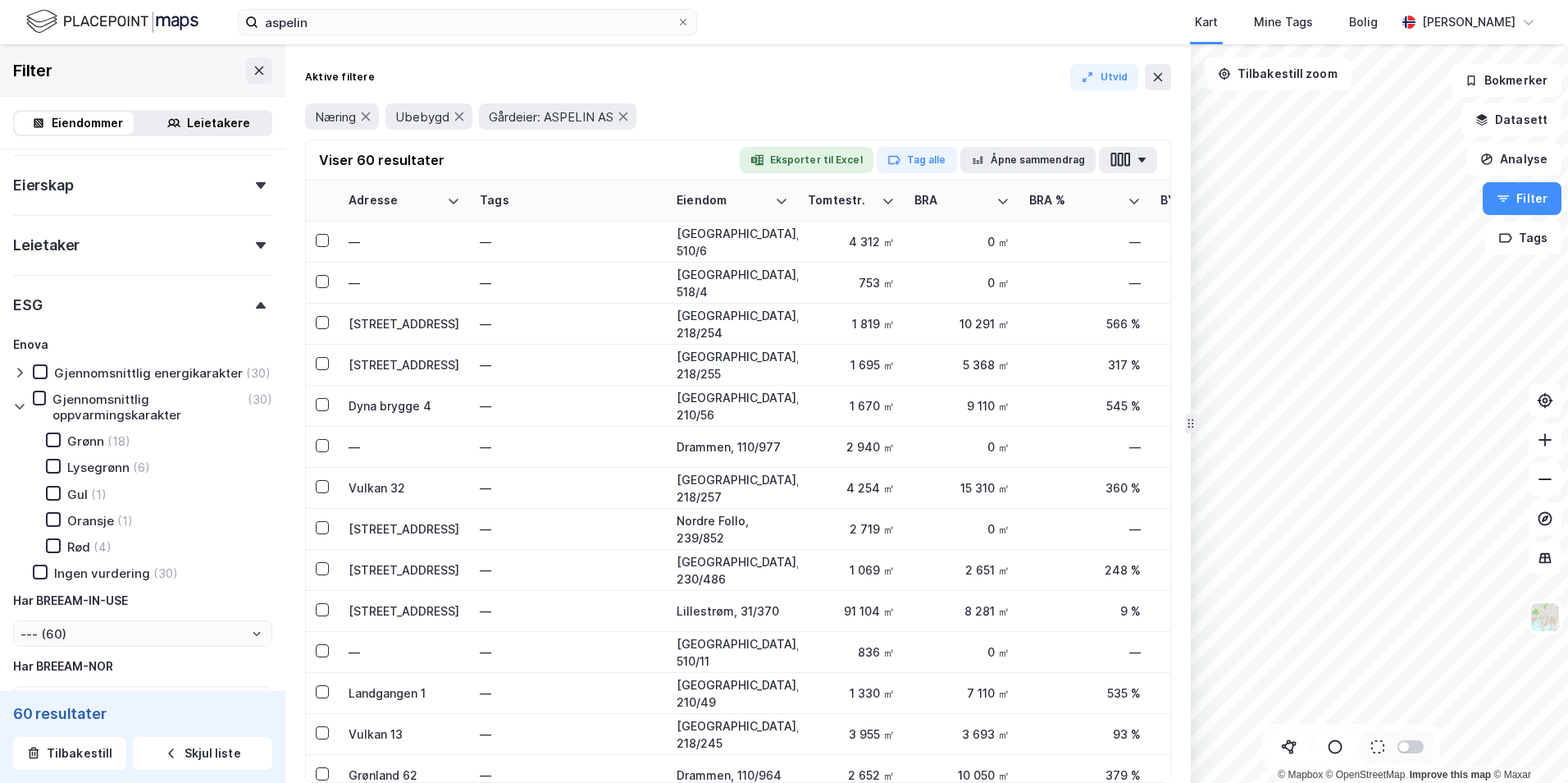
click at [10, 375] on div "Eiendomstype Annet (1) Bolig (14) Næring (36) [GEOGRAPHIC_DATA] (24) Gårdeiersø…" at bounding box center [142, 272] width 286 height 1070
click at [17, 367] on div at bounding box center [22, 372] width 20 height 16
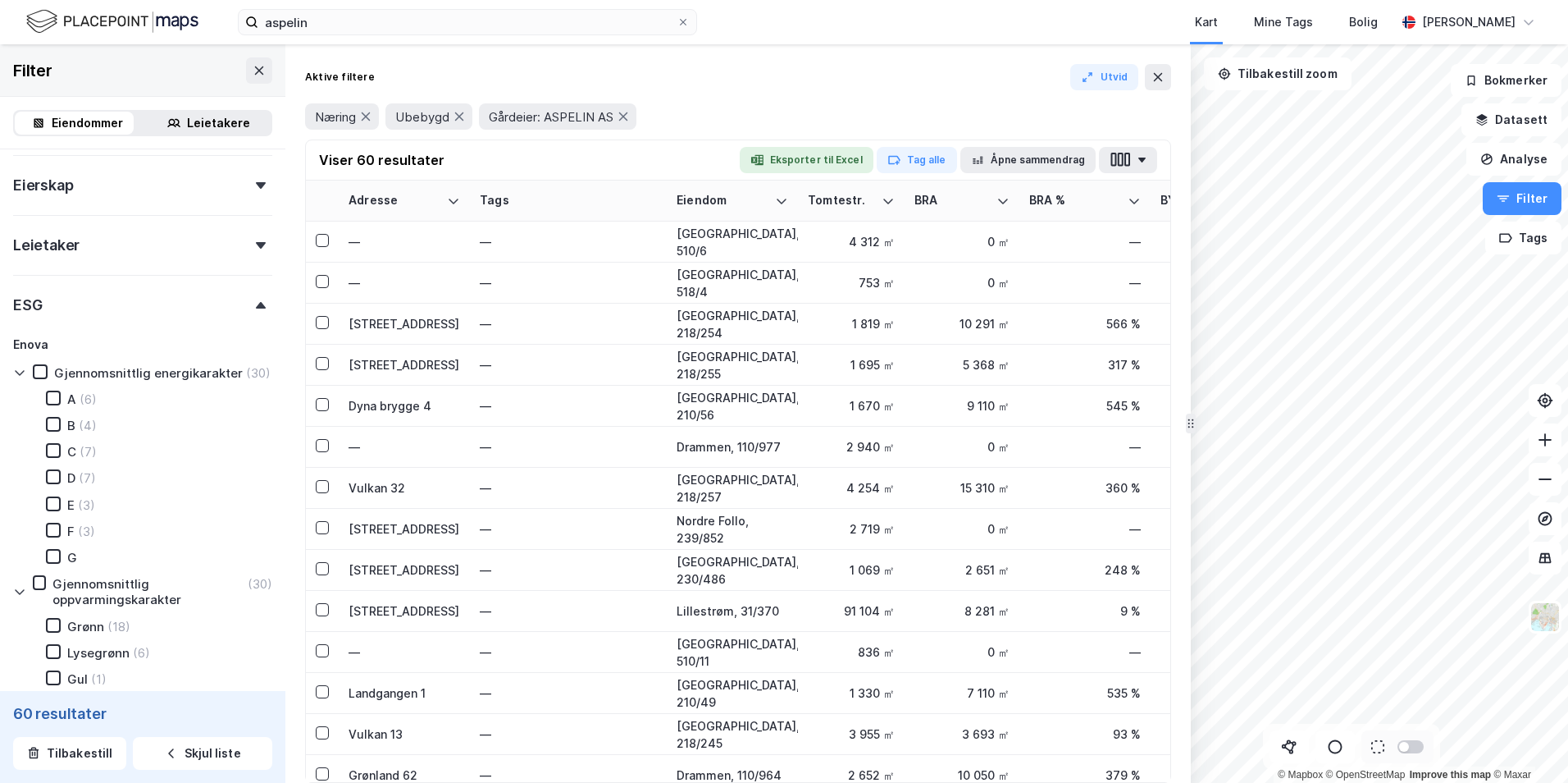
click at [17, 367] on div at bounding box center [22, 372] width 20 height 16
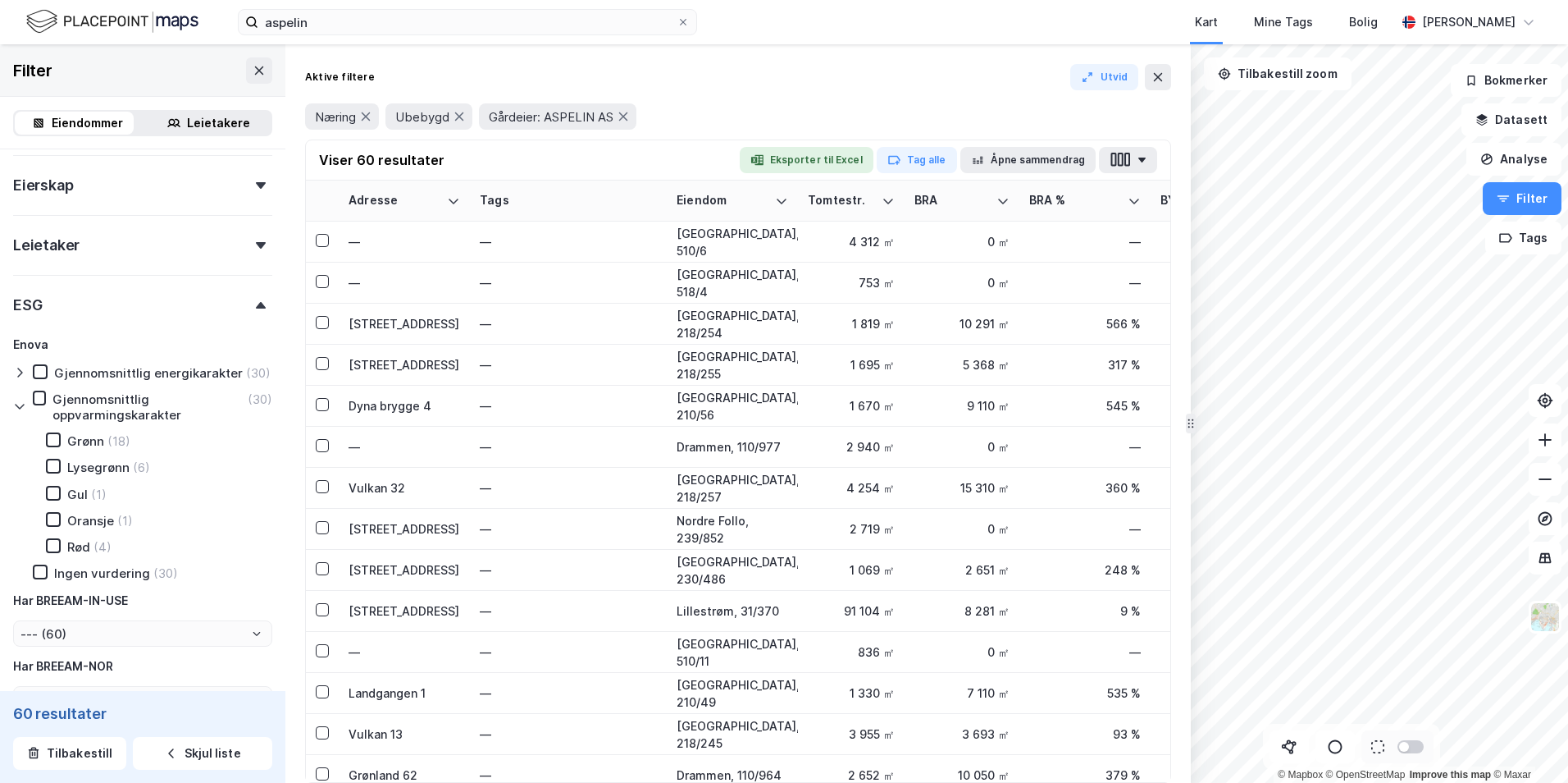
scroll to position [494, 0]
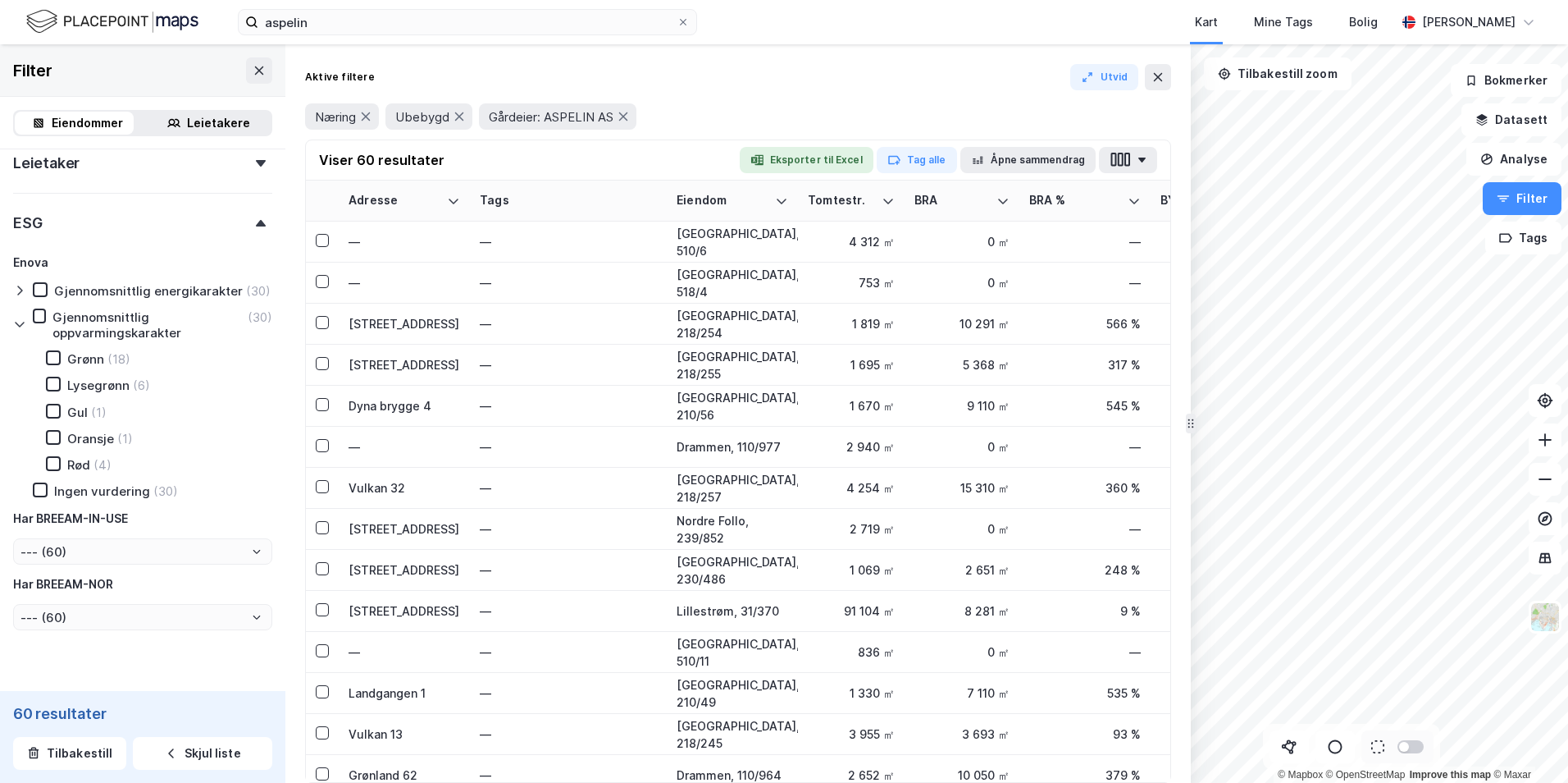
click at [20, 294] on icon at bounding box center [19, 290] width 13 height 13
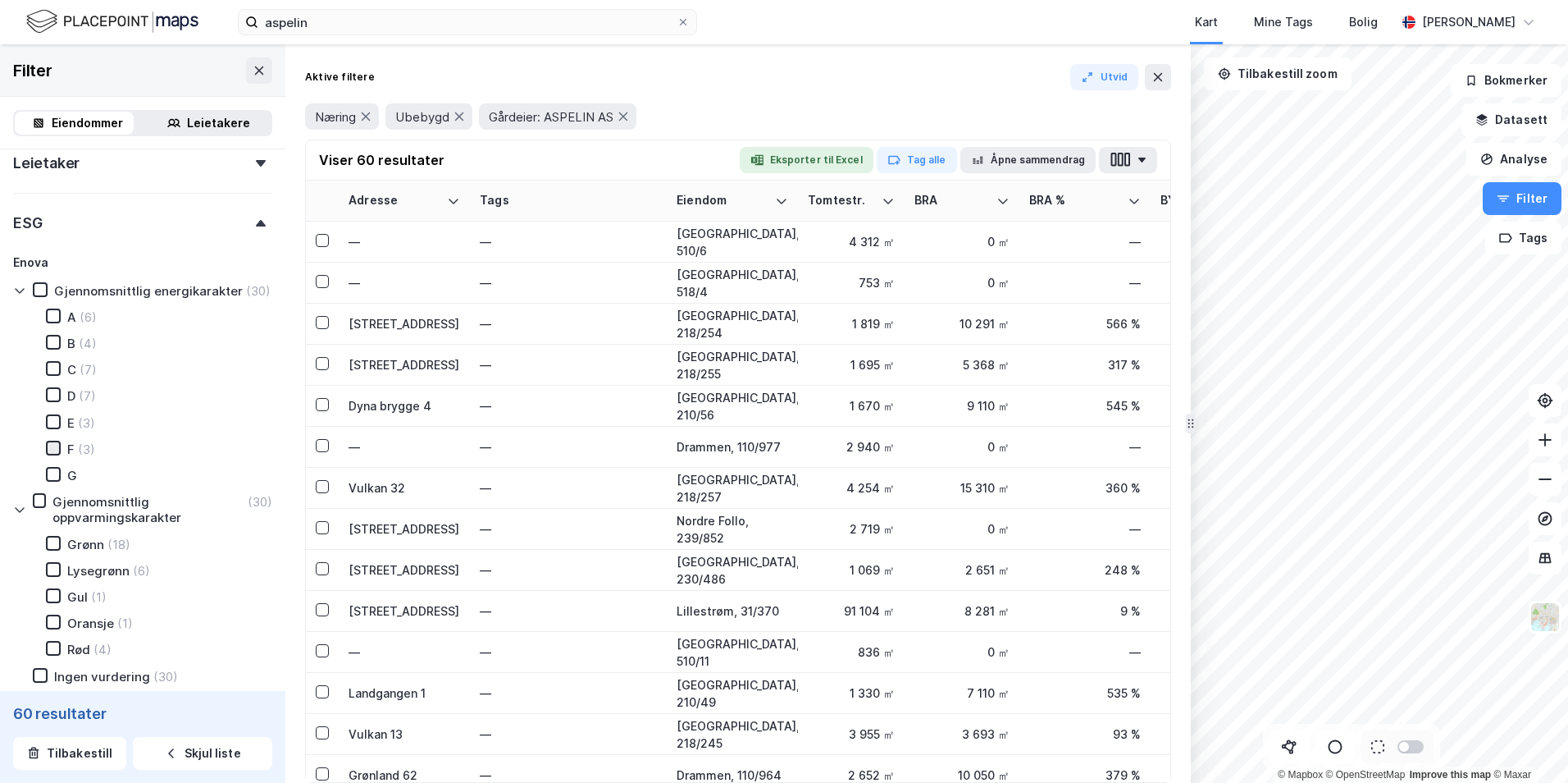
click at [50, 451] on icon at bounding box center [53, 447] width 9 height 6
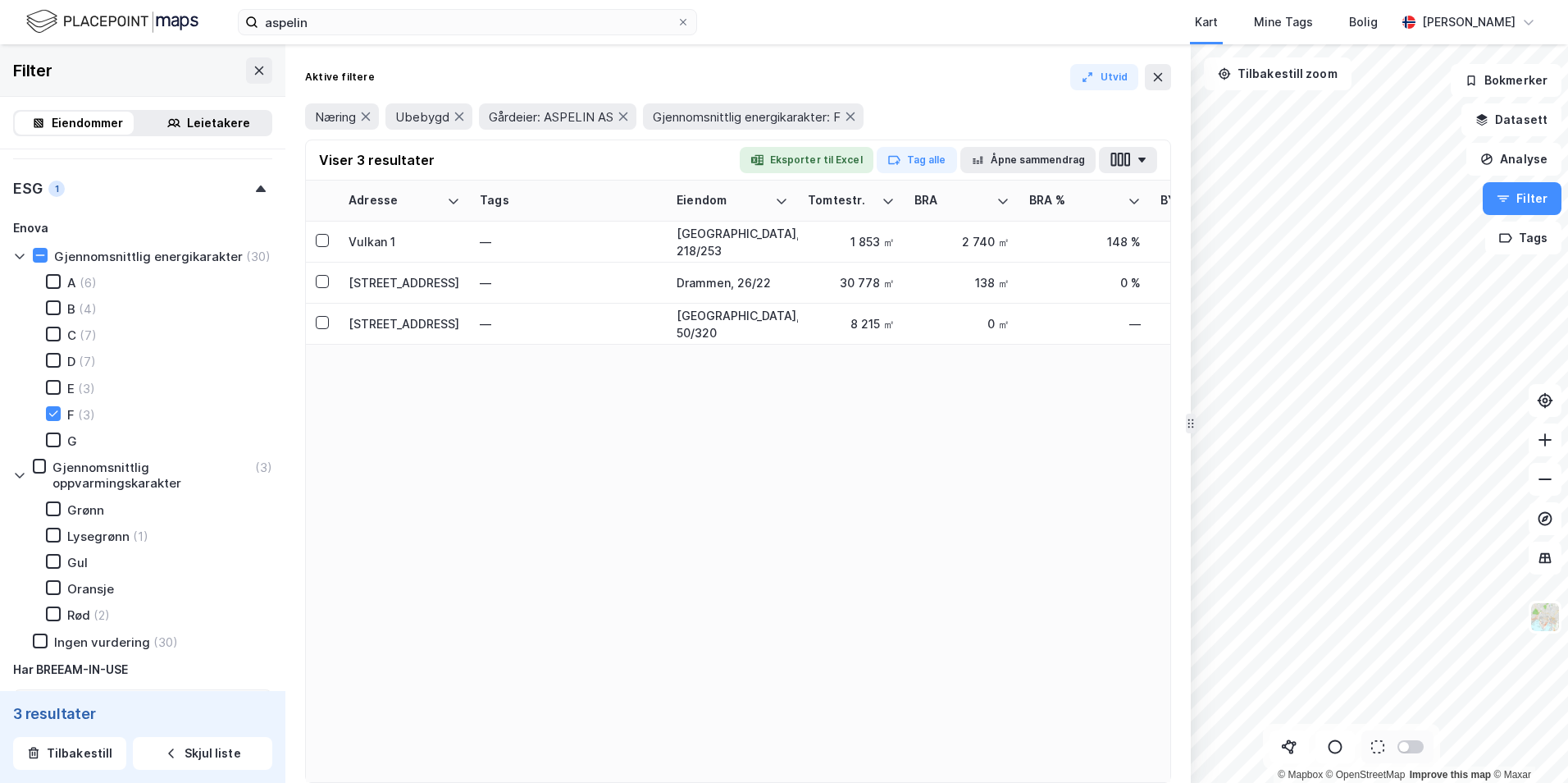
scroll to position [576, 0]
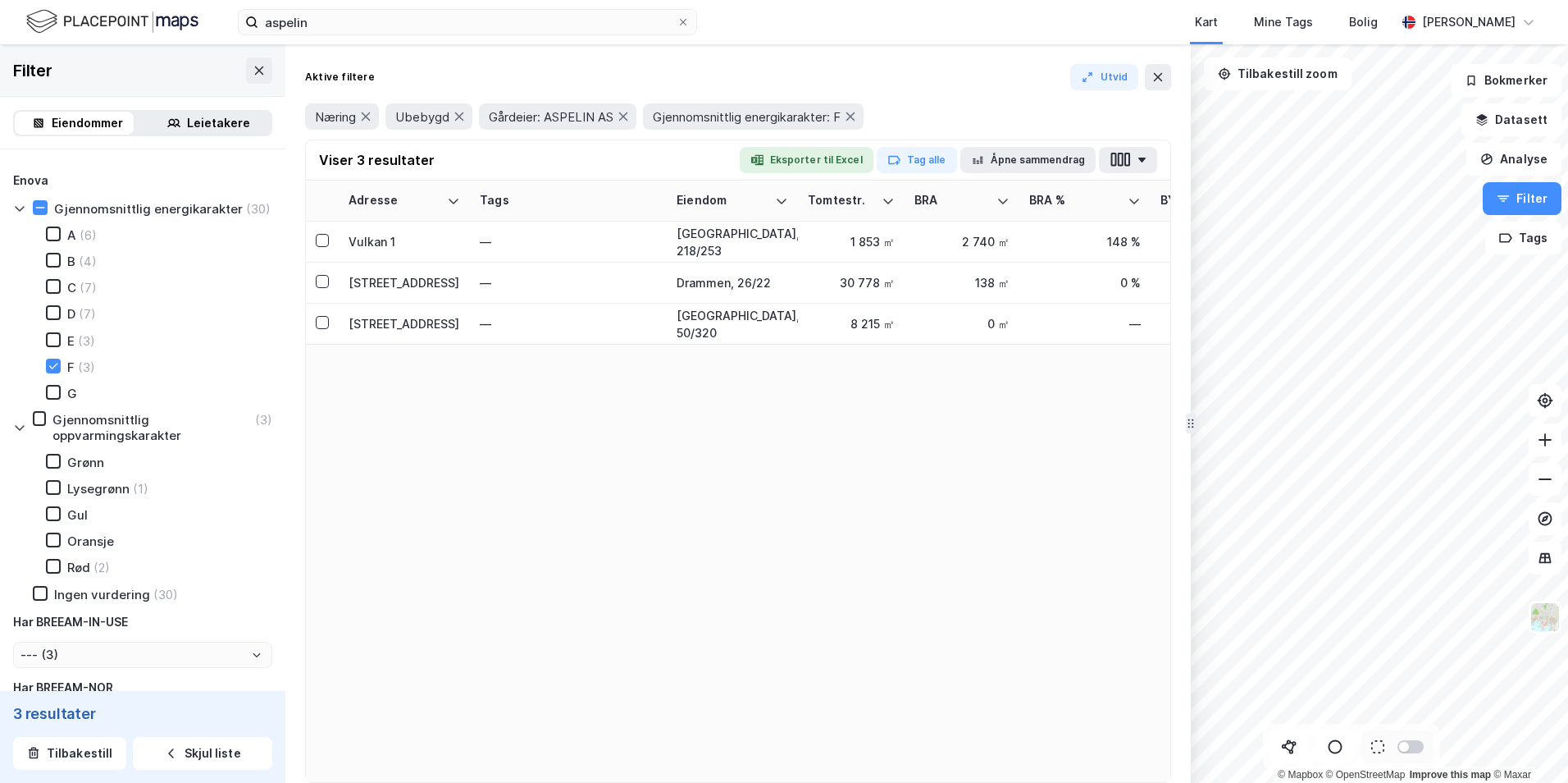
type input "--- (3)"
click at [53, 572] on icon at bounding box center [52, 566] width 11 height 11
type input "--- (2)"
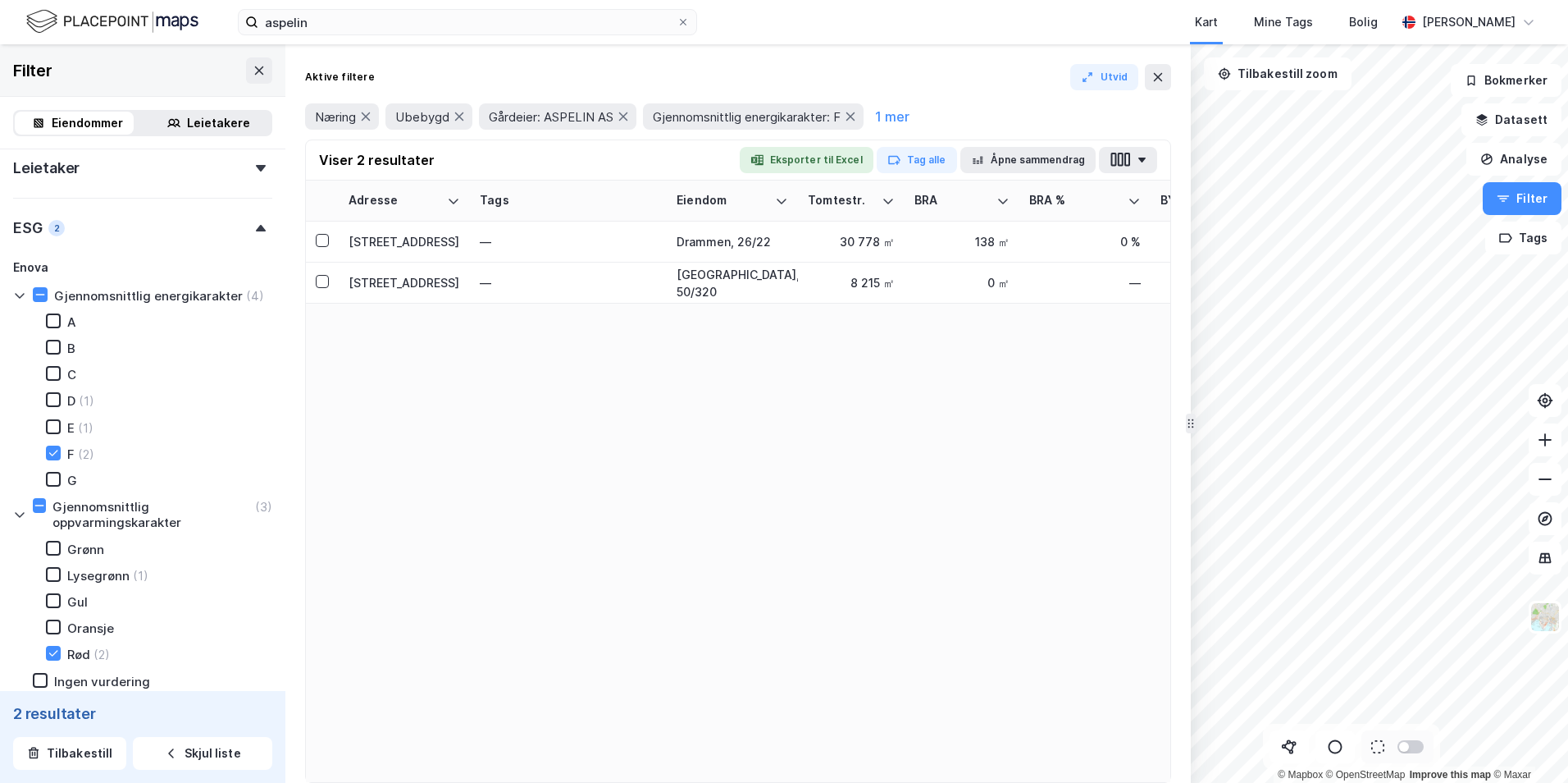
scroll to position [412, 0]
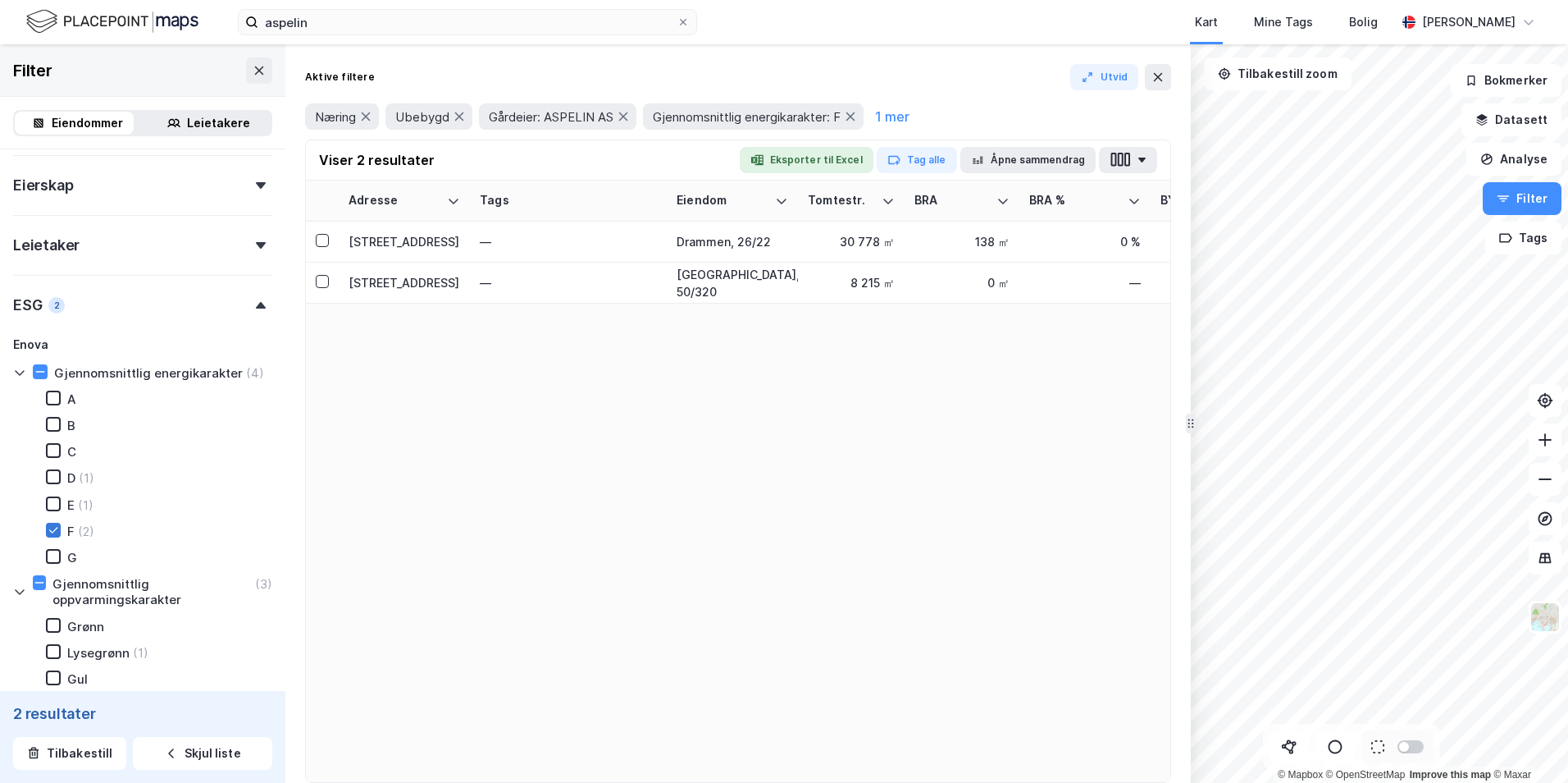
click at [57, 532] on icon at bounding box center [52, 530] width 11 height 11
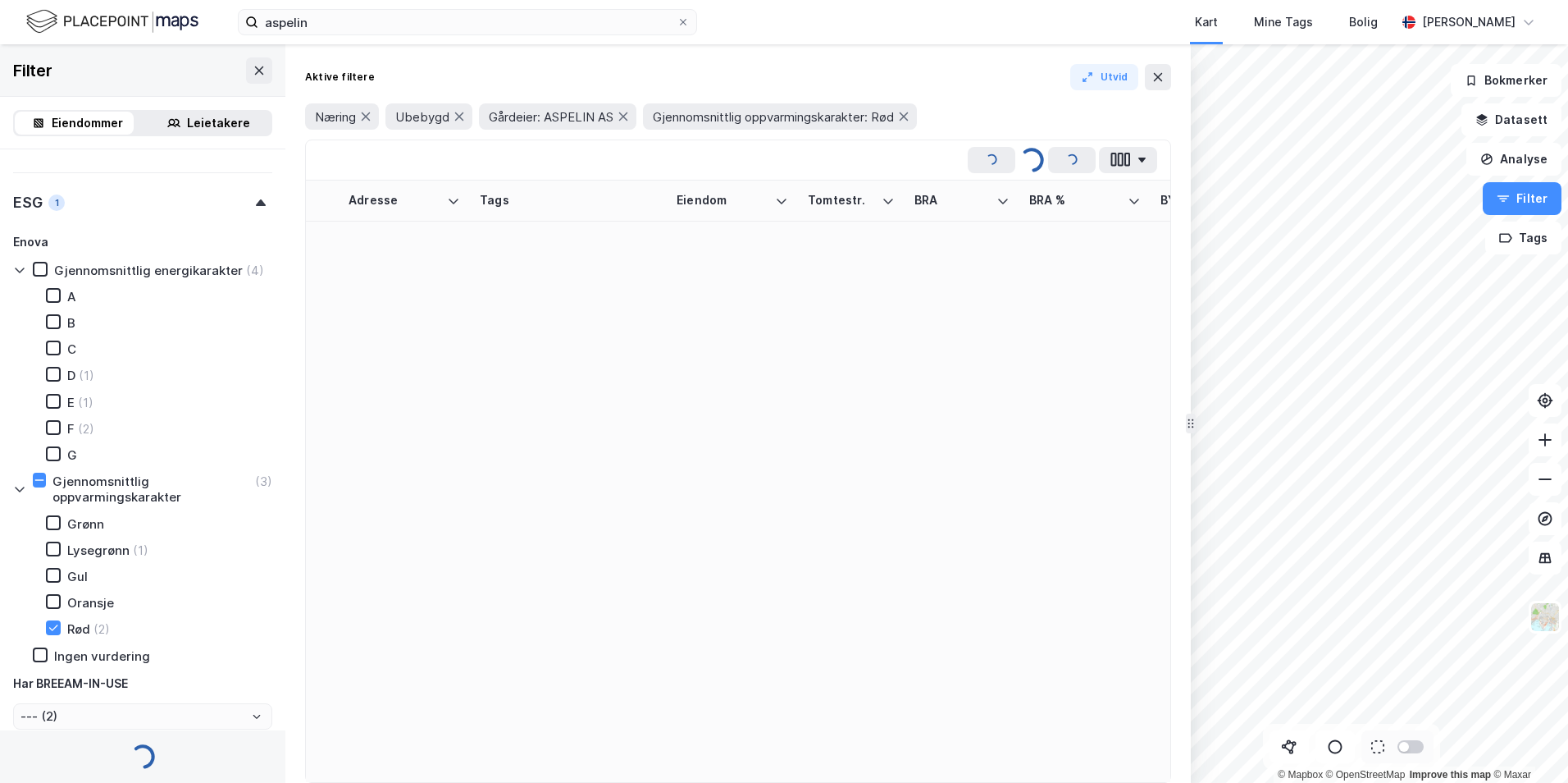
type input "--- (4)"
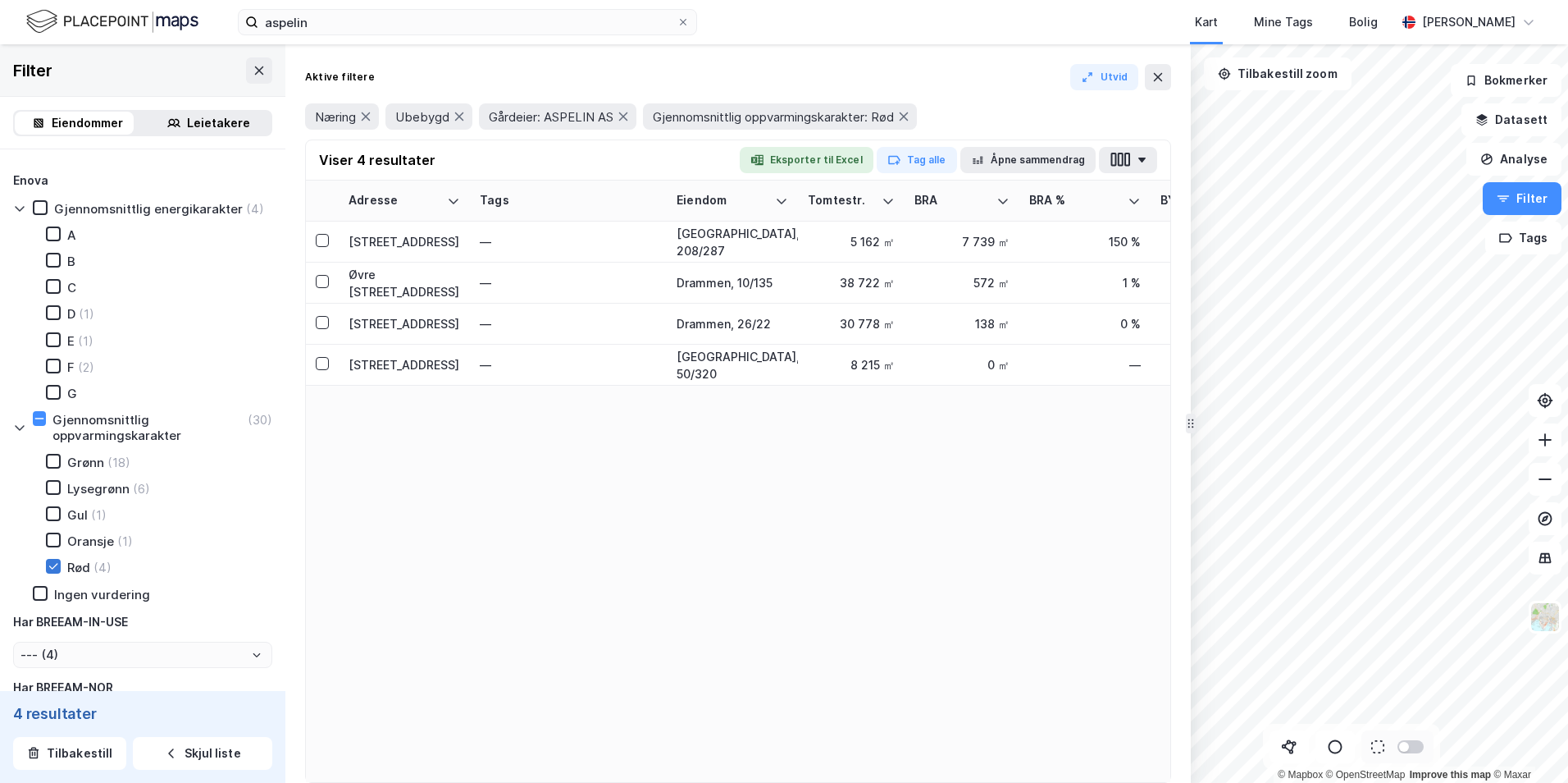
click at [54, 562] on icon at bounding box center [52, 566] width 11 height 11
type input "--- (60)"
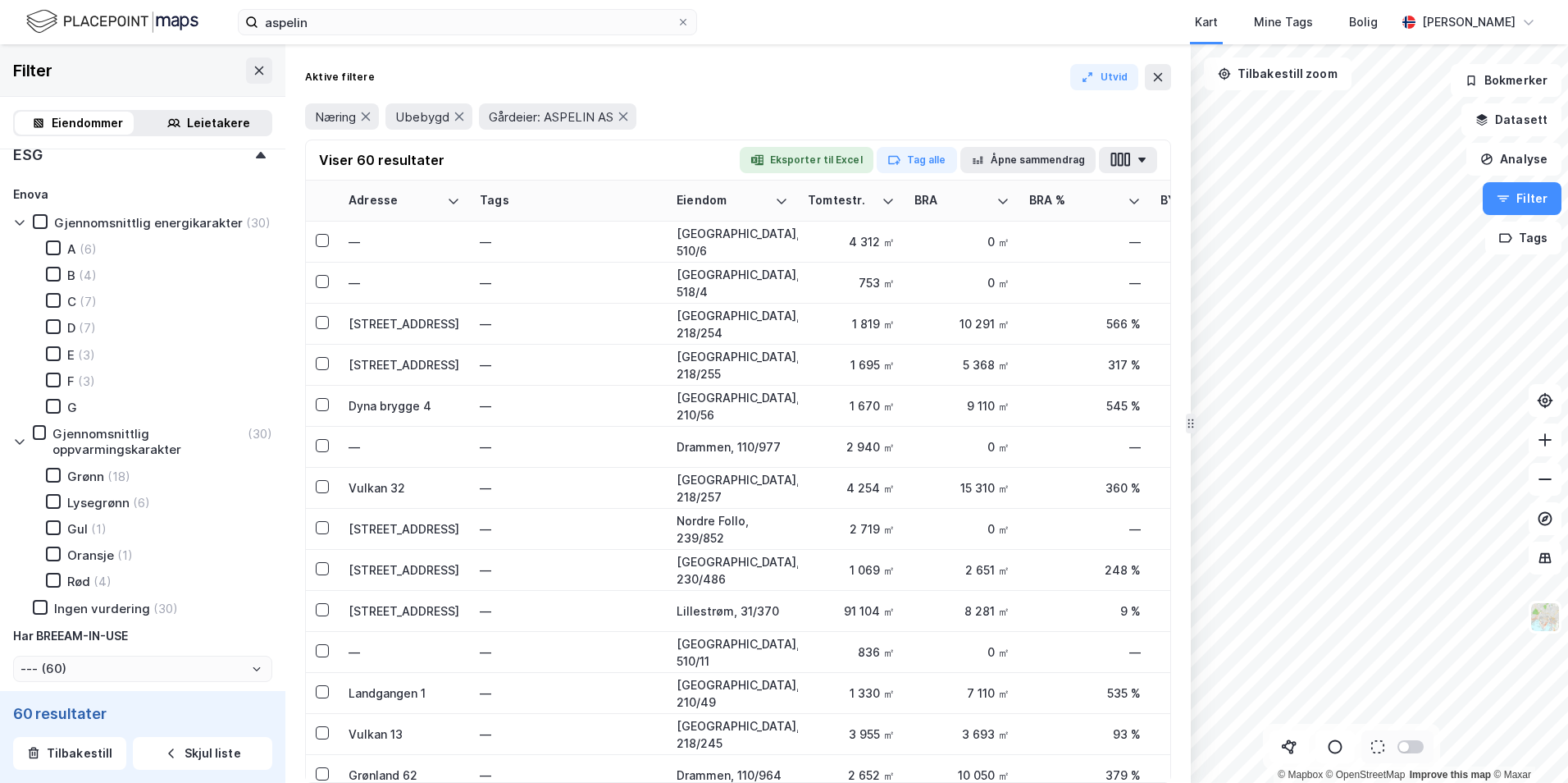
scroll to position [574, 0]
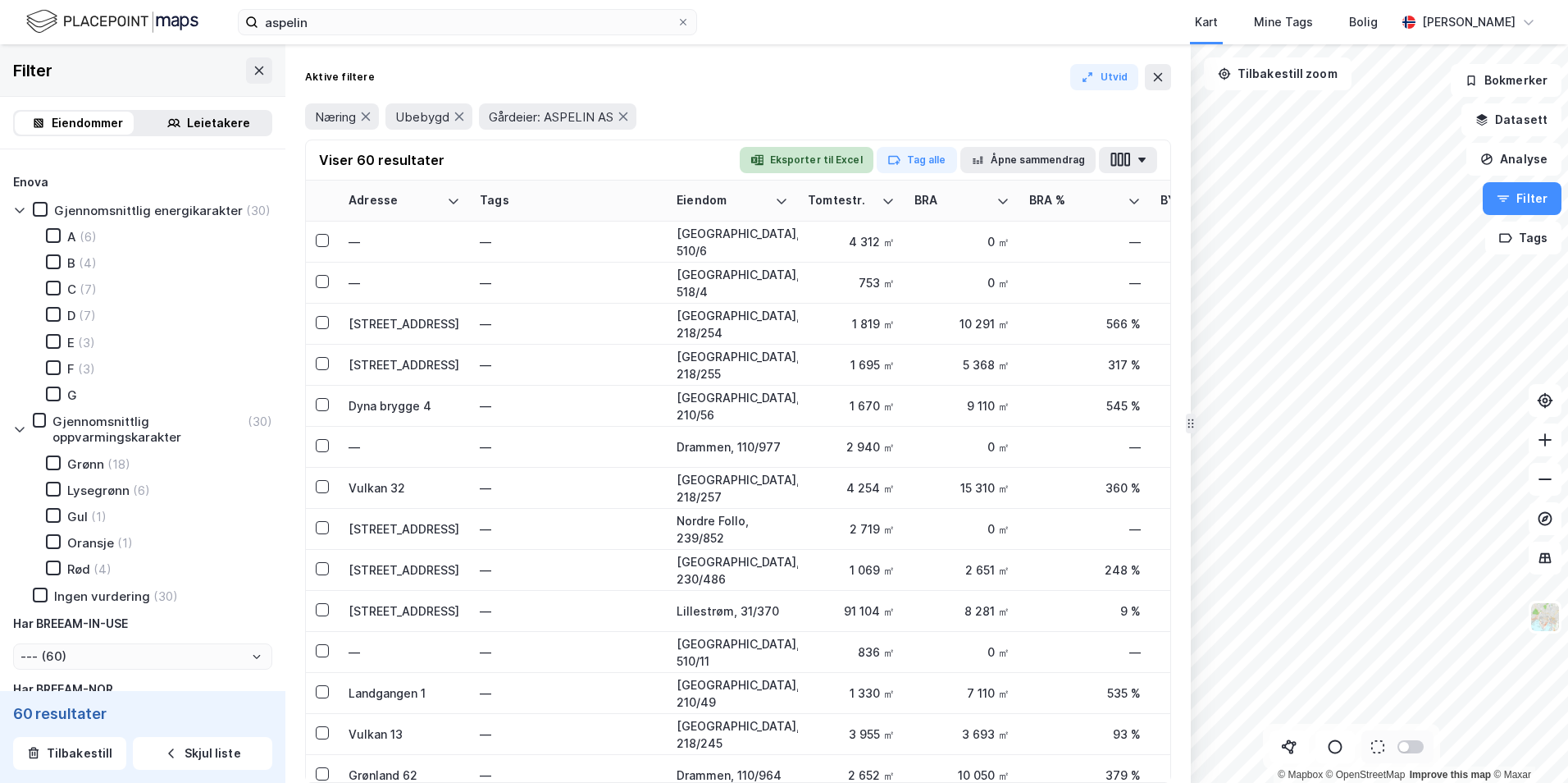
click at [844, 161] on button "Eksporter til Excel" at bounding box center [807, 160] width 134 height 27
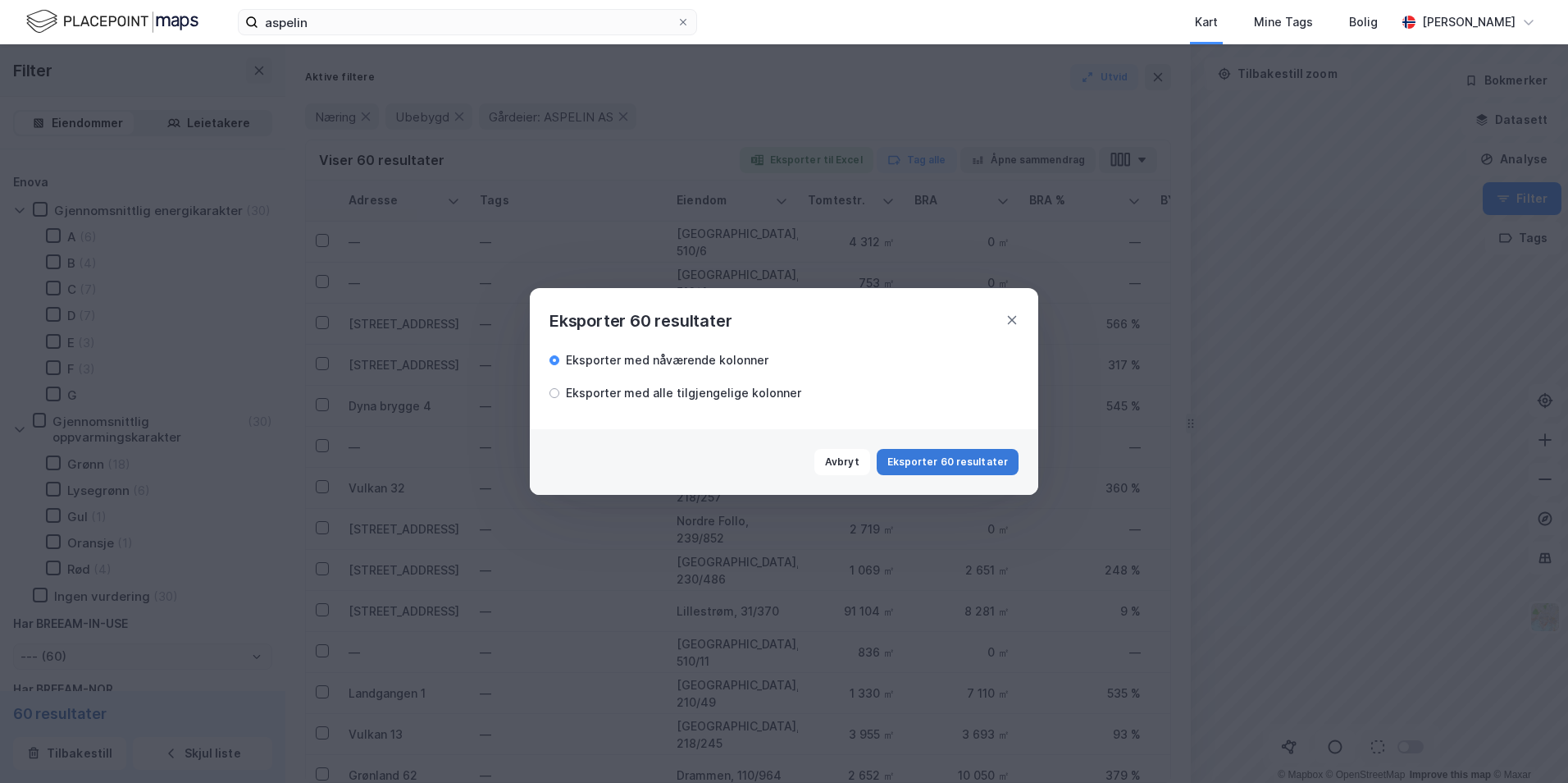
click at [912, 455] on button "Eksporter 60 resultater" at bounding box center [947, 462] width 142 height 27
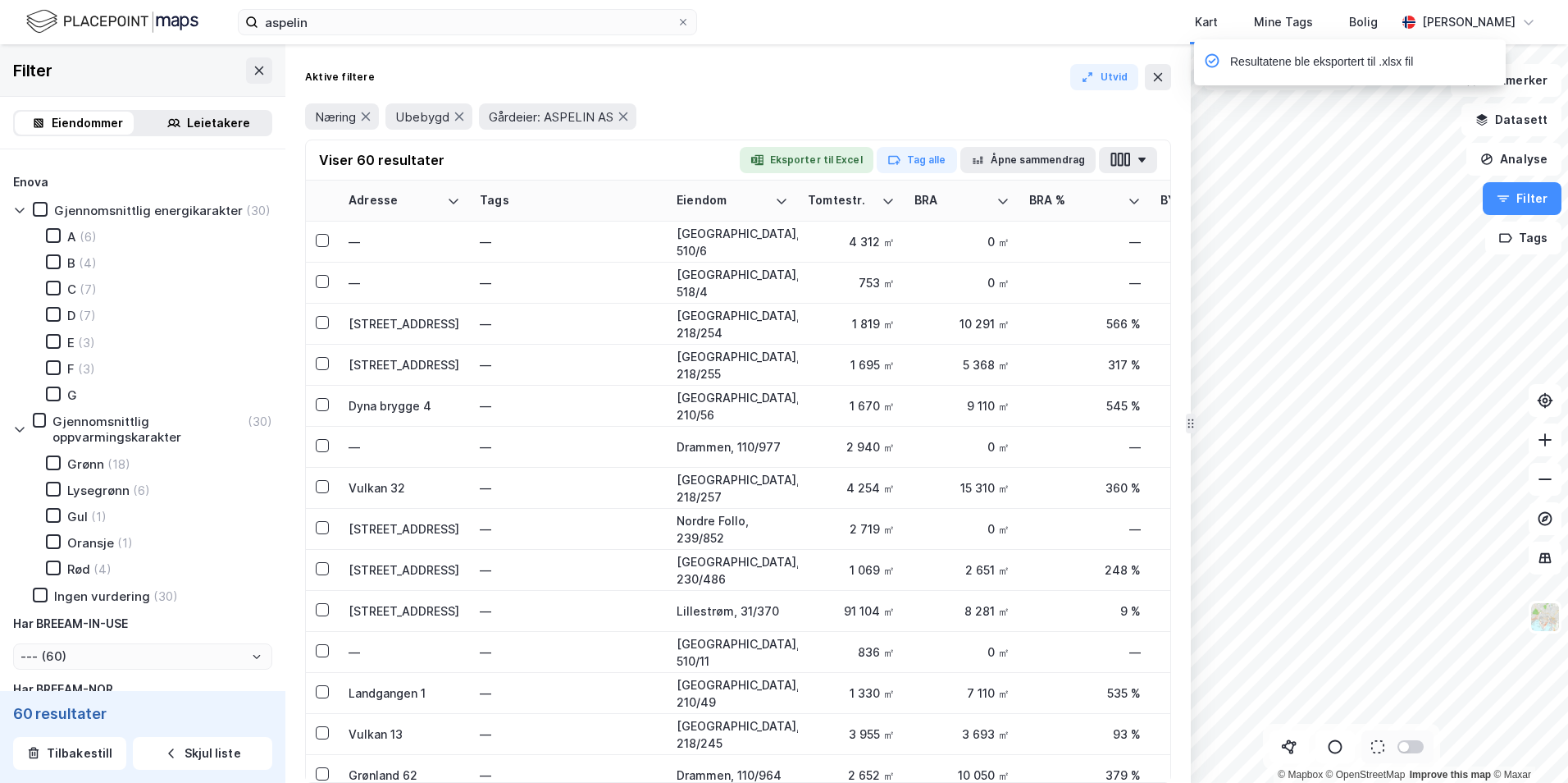
click at [272, 181] on div "Eiendomstype Annet (1) Bolig (14) Næring (36) Ubebygd (24) Gårdeiersøk ASPELIN …" at bounding box center [142, 203] width 286 height 1255
click at [166, 76] on div "Filter" at bounding box center [142, 70] width 286 height 52
